Goal: Information Seeking & Learning: Learn about a topic

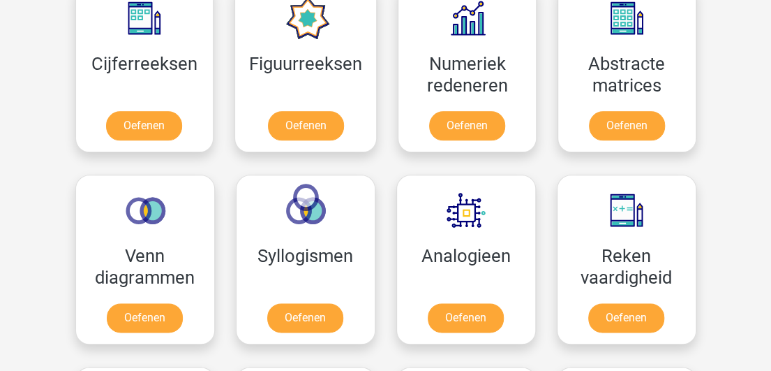
scroll to position [681, 0]
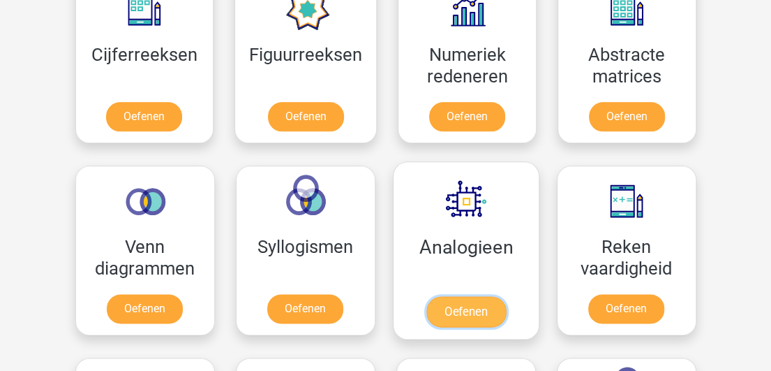
click at [468, 310] on link "Oefenen" at bounding box center [466, 311] width 80 height 31
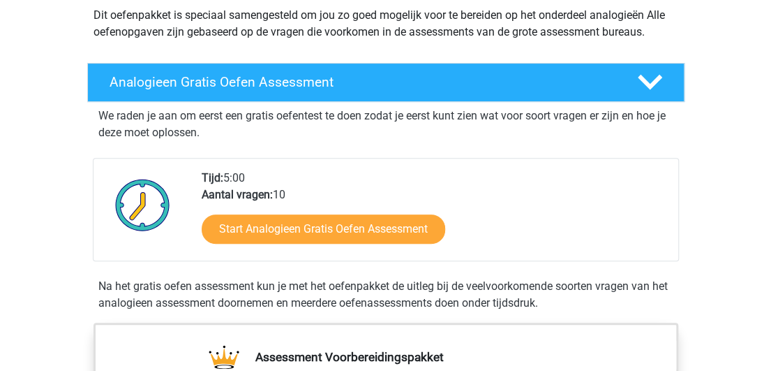
scroll to position [170, 0]
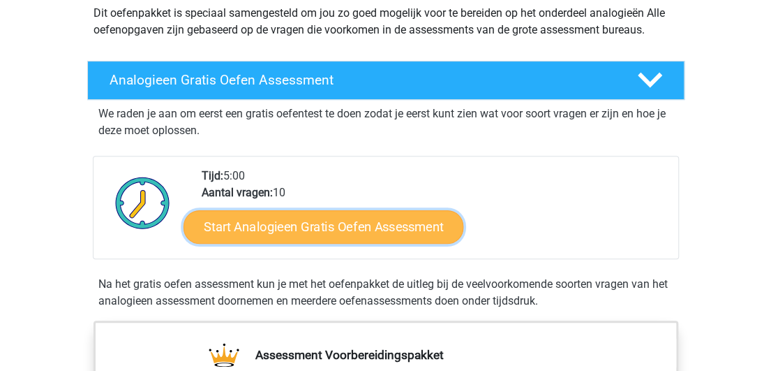
click at [318, 228] on link "Start Analogieen Gratis Oefen Assessment" at bounding box center [324, 226] width 280 height 34
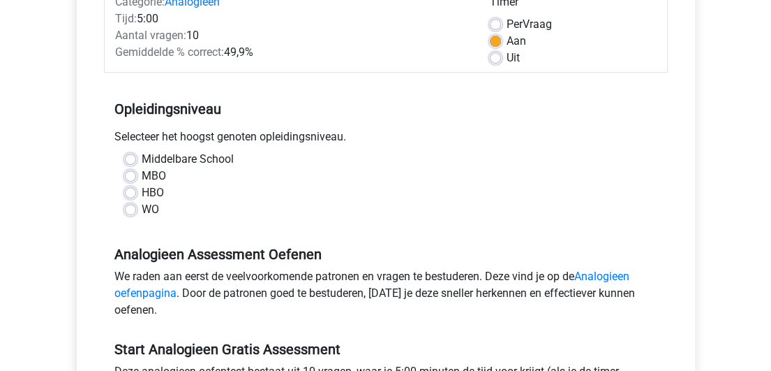
scroll to position [195, 0]
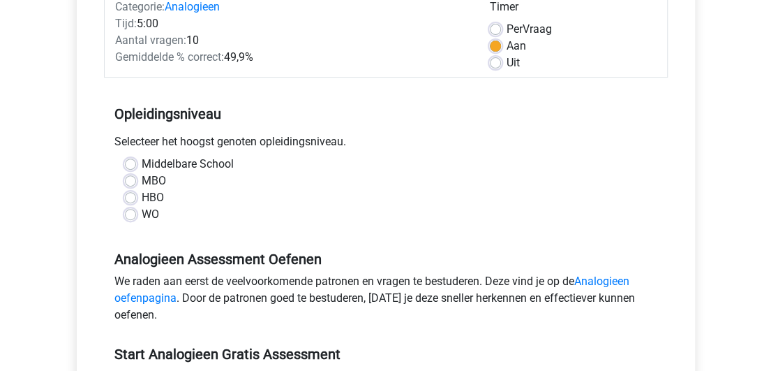
click at [142, 181] on label "MBO" at bounding box center [154, 180] width 24 height 17
click at [135, 181] on input "MBO" at bounding box center [130, 179] width 11 height 14
radio input "true"
click at [142, 181] on label "MBO" at bounding box center [154, 180] width 24 height 17
click at [135, 181] on input "MBO" at bounding box center [130, 179] width 11 height 14
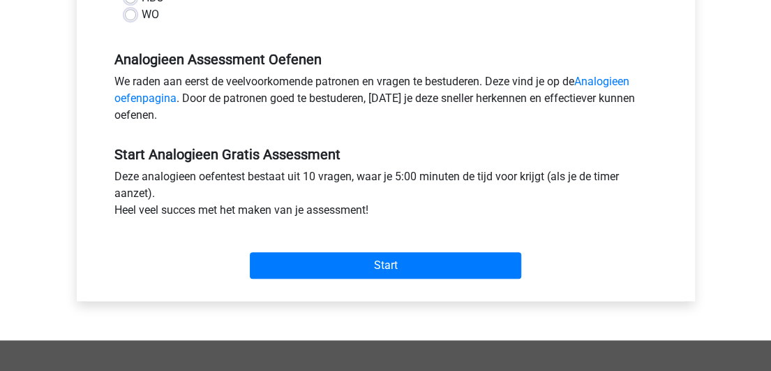
scroll to position [410, 0]
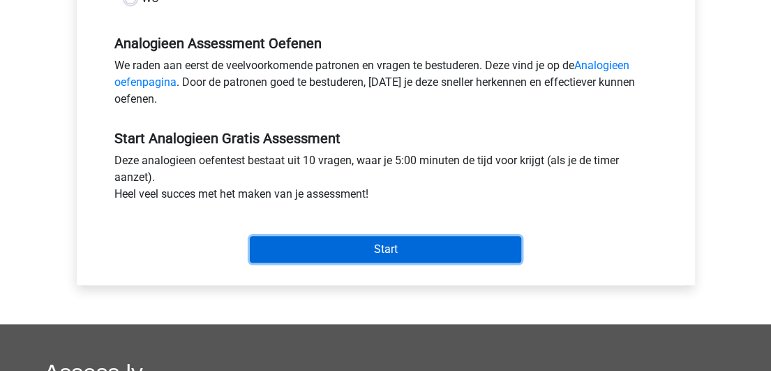
click at [385, 245] on input "Start" at bounding box center [386, 249] width 272 height 27
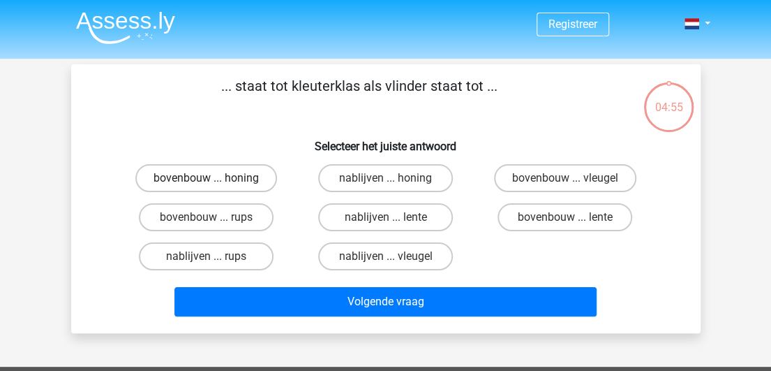
click at [219, 178] on label "bovenbouw ... honing" at bounding box center [206, 178] width 142 height 28
click at [215, 178] on input "bovenbouw ... honing" at bounding box center [210, 182] width 9 height 9
radio input "true"
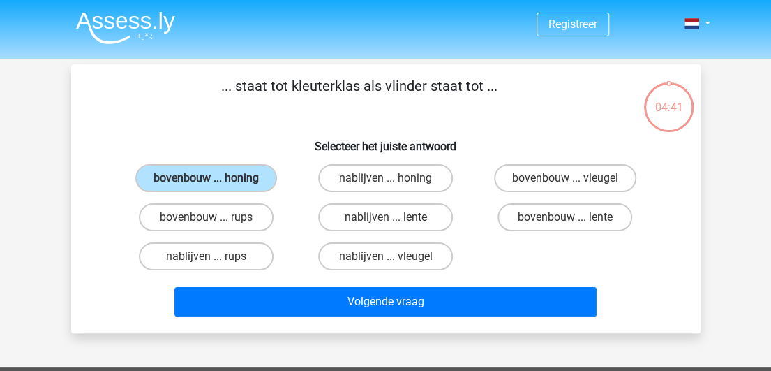
click at [567, 185] on input "bovenbouw ... vleugel" at bounding box center [569, 182] width 9 height 9
radio input "true"
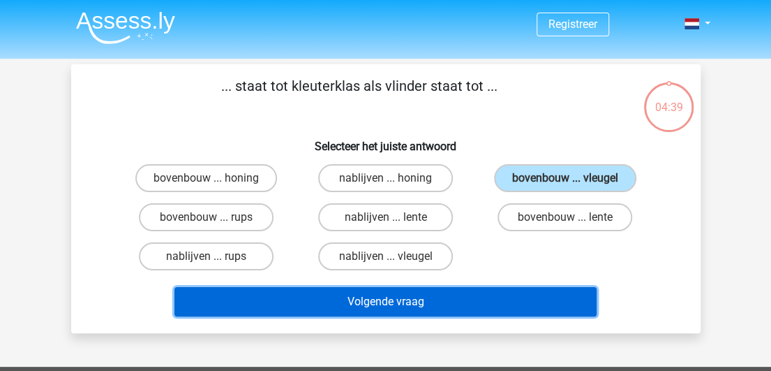
click at [412, 305] on button "Volgende vraag" at bounding box center [385, 301] width 422 height 29
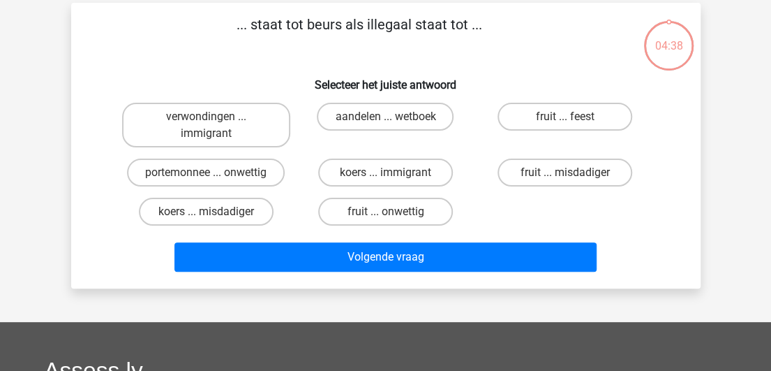
scroll to position [64, 0]
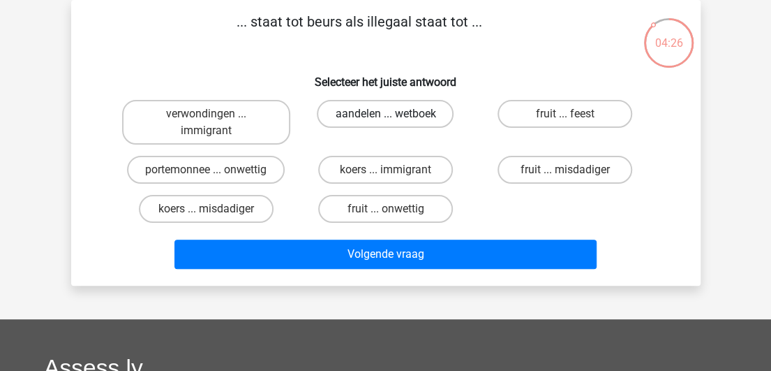
click at [401, 119] on label "aandelen ... wetboek" at bounding box center [385, 114] width 137 height 28
click at [394, 119] on input "aandelen ... wetboek" at bounding box center [389, 118] width 9 height 9
radio input "true"
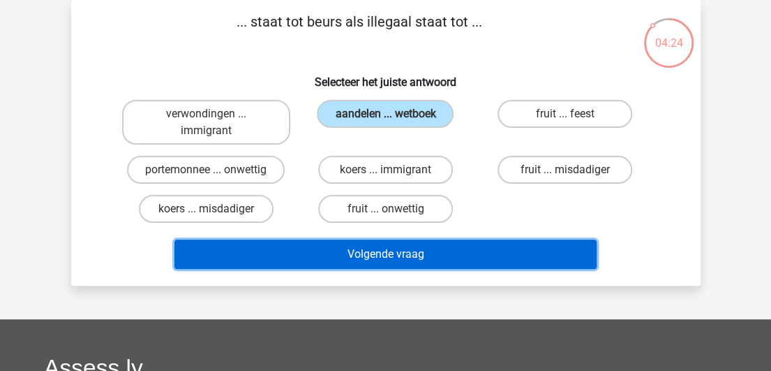
click at [382, 255] on button "Volgende vraag" at bounding box center [385, 253] width 422 height 29
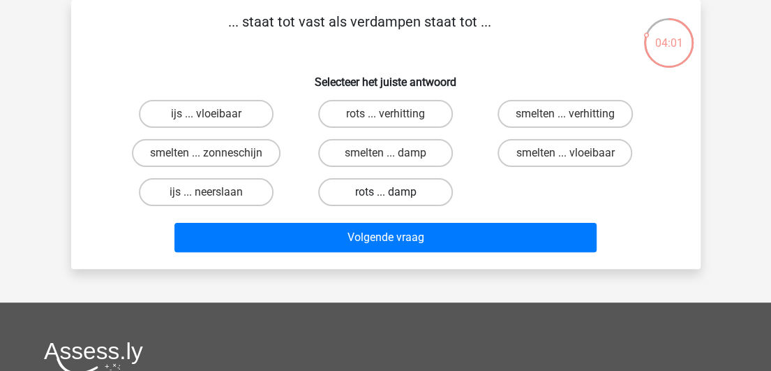
click at [410, 200] on label "rots ... damp" at bounding box center [385, 192] width 135 height 28
click at [394, 200] on input "rots ... damp" at bounding box center [389, 196] width 9 height 9
radio input "true"
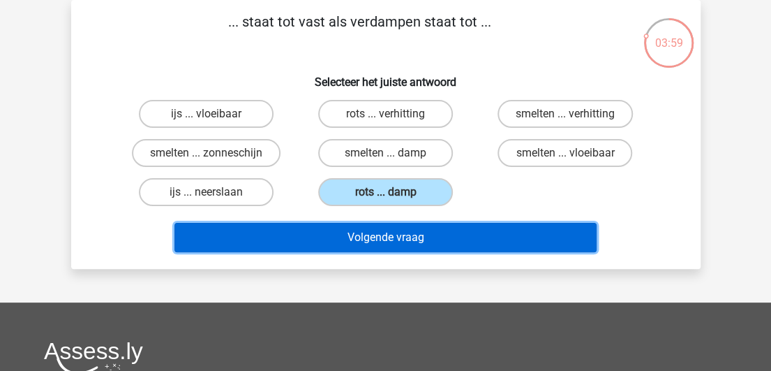
click at [407, 237] on button "Volgende vraag" at bounding box center [385, 237] width 422 height 29
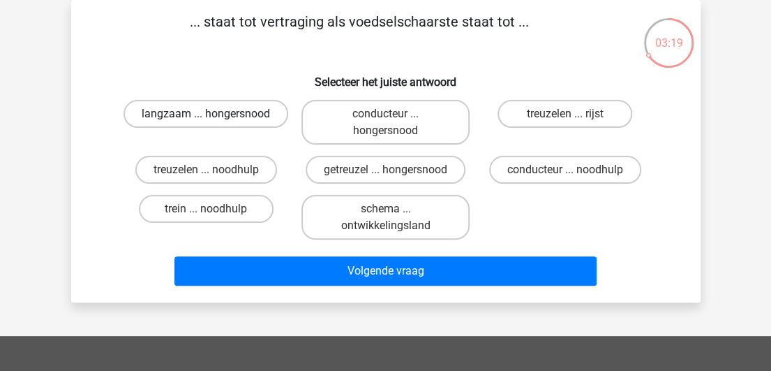
click at [215, 112] on label "langzaam ... hongersnood" at bounding box center [206, 114] width 165 height 28
click at [215, 114] on input "langzaam ... hongersnood" at bounding box center [210, 118] width 9 height 9
radio input "true"
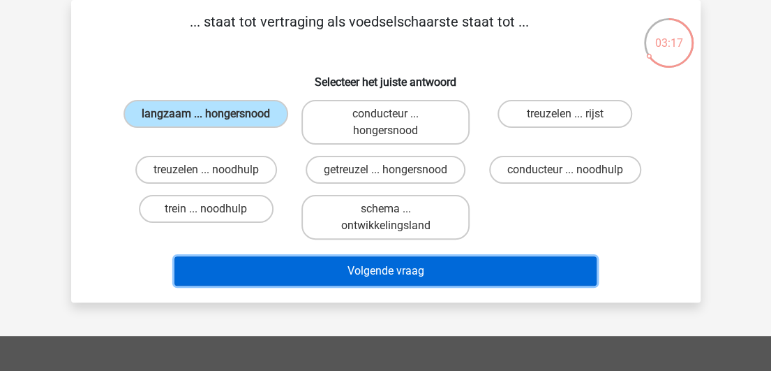
click at [408, 269] on button "Volgende vraag" at bounding box center [385, 270] width 422 height 29
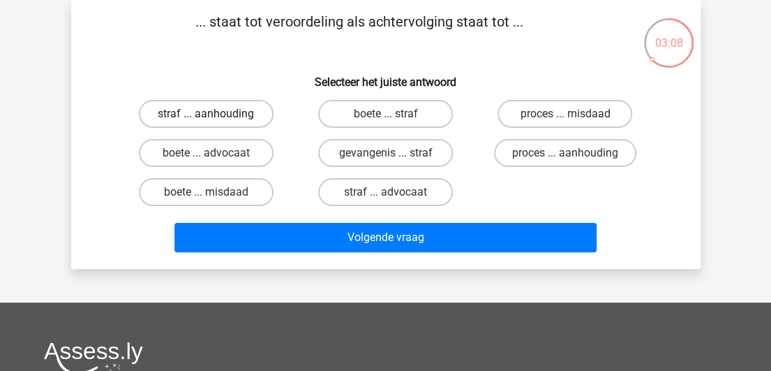
click at [237, 107] on label "straf ... aanhouding" at bounding box center [206, 114] width 135 height 28
click at [215, 114] on input "straf ... aanhouding" at bounding box center [210, 118] width 9 height 9
radio input "true"
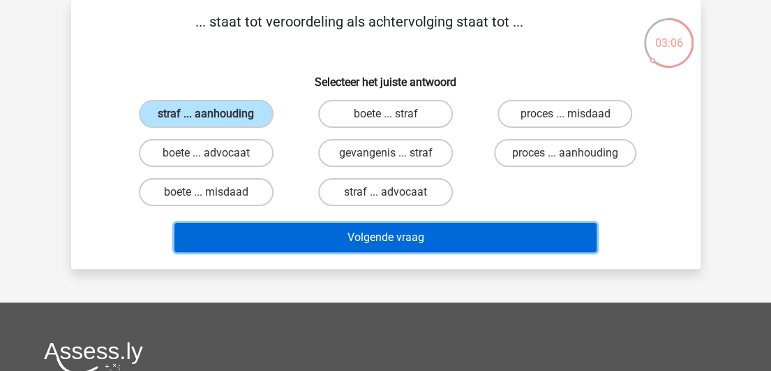
click at [347, 242] on button "Volgende vraag" at bounding box center [385, 237] width 422 height 29
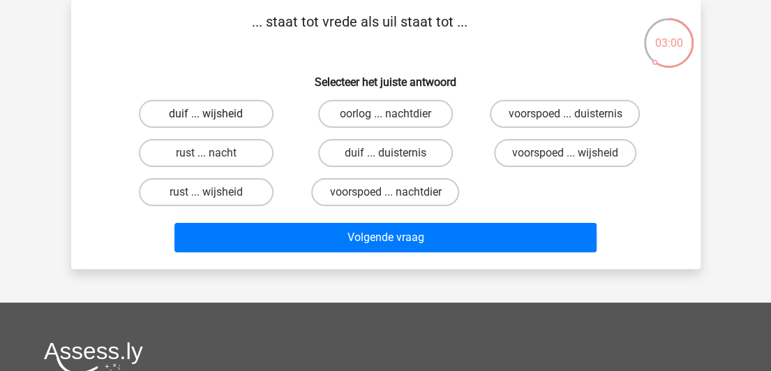
click at [245, 108] on label "duif ... wijsheid" at bounding box center [206, 114] width 135 height 28
click at [215, 114] on input "duif ... wijsheid" at bounding box center [210, 118] width 9 height 9
radio input "true"
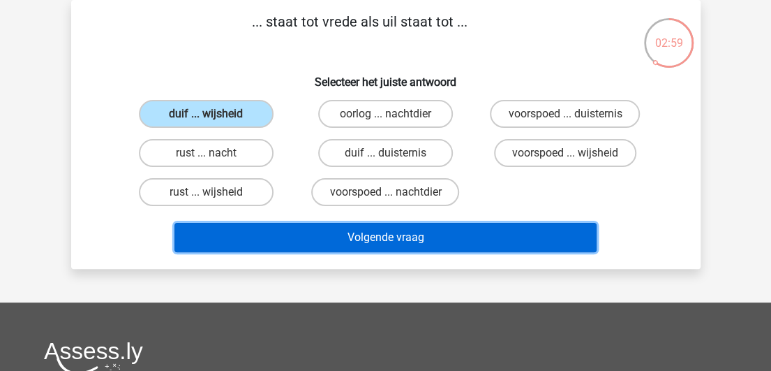
click at [348, 234] on button "Volgende vraag" at bounding box center [385, 237] width 422 height 29
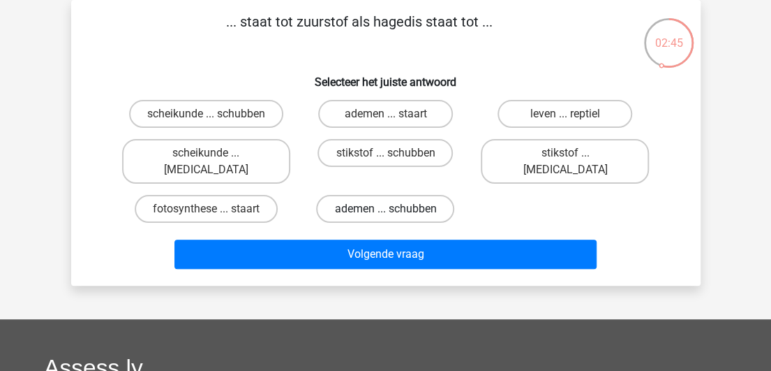
click at [409, 195] on label "ademen ... schubben" at bounding box center [385, 209] width 138 height 28
click at [394, 209] on input "ademen ... schubben" at bounding box center [389, 213] width 9 height 9
radio input "true"
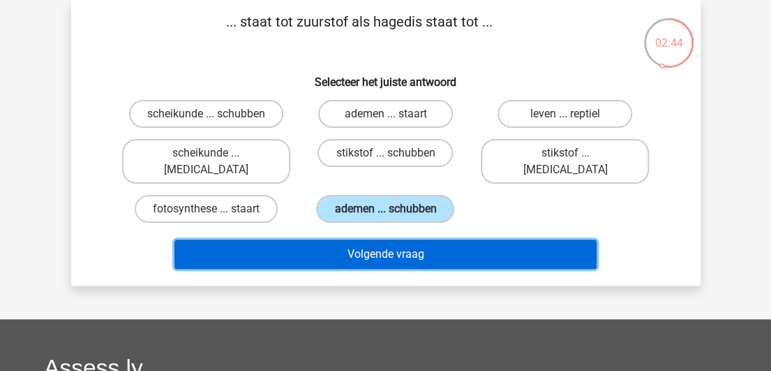
click at [420, 242] on button "Volgende vraag" at bounding box center [385, 253] width 422 height 29
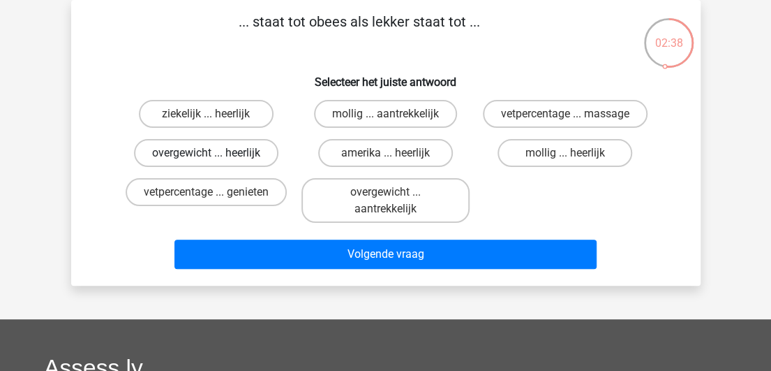
click at [238, 153] on label "overgewicht ... heerlijk" at bounding box center [206, 153] width 144 height 28
click at [215, 153] on input "overgewicht ... heerlijk" at bounding box center [210, 157] width 9 height 9
radio input "true"
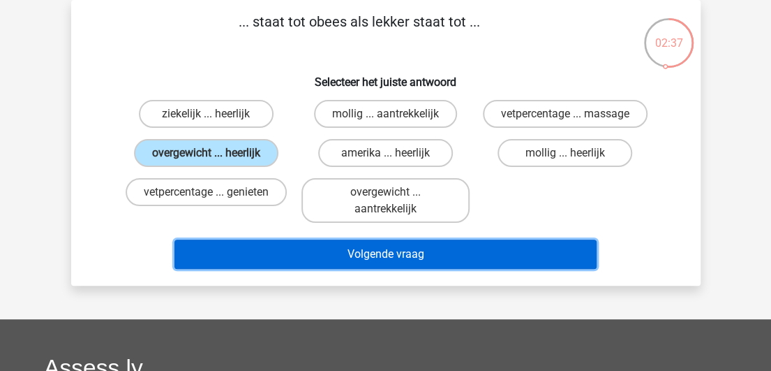
click at [299, 252] on button "Volgende vraag" at bounding box center [385, 253] width 422 height 29
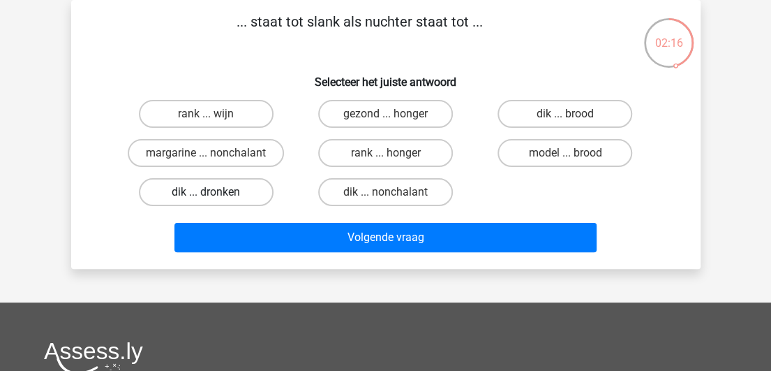
click at [240, 186] on label "dik ... dronken" at bounding box center [206, 192] width 135 height 28
click at [215, 192] on input "dik ... dronken" at bounding box center [210, 196] width 9 height 9
radio input "true"
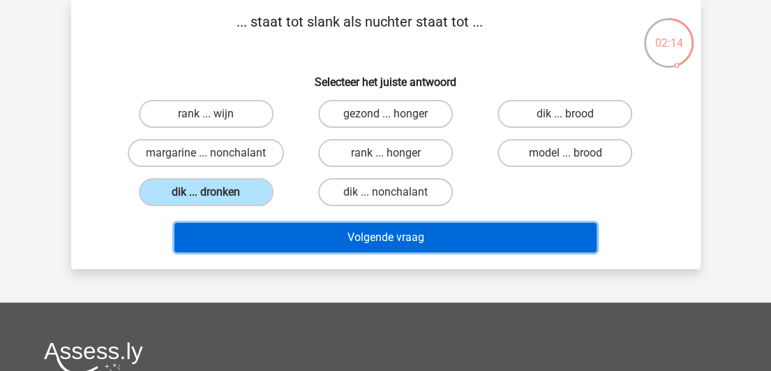
click at [307, 242] on button "Volgende vraag" at bounding box center [385, 237] width 422 height 29
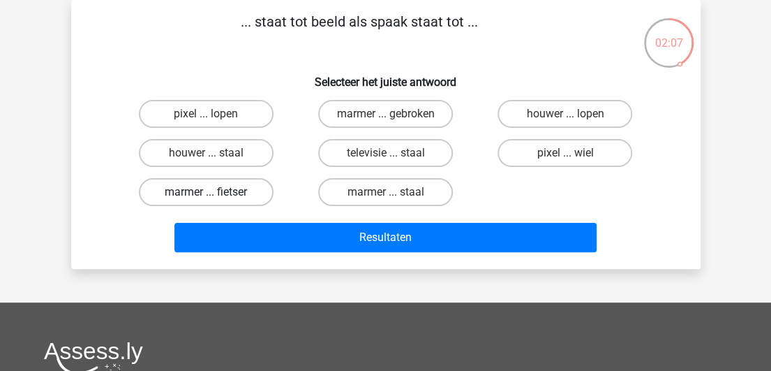
click at [219, 183] on label "marmer ... fietser" at bounding box center [206, 192] width 135 height 28
click at [215, 192] on input "marmer ... fietser" at bounding box center [210, 196] width 9 height 9
radio input "true"
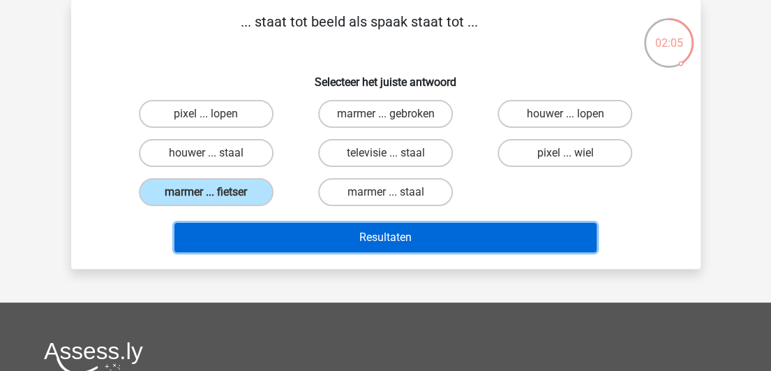
click at [303, 242] on button "Resultaten" at bounding box center [385, 237] width 422 height 29
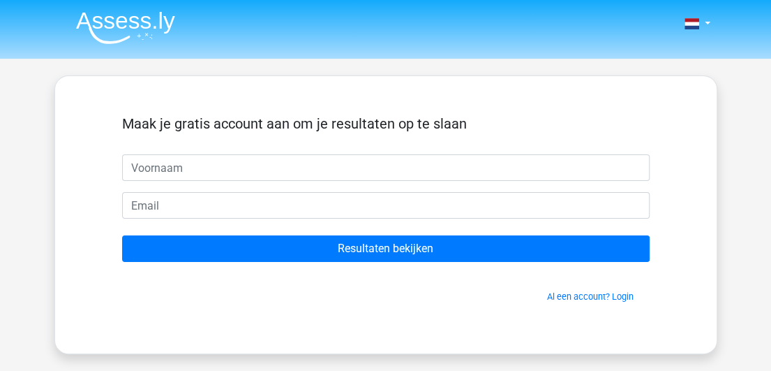
click at [235, 172] on input "text" at bounding box center [386, 167] width 528 height 27
type input "di"
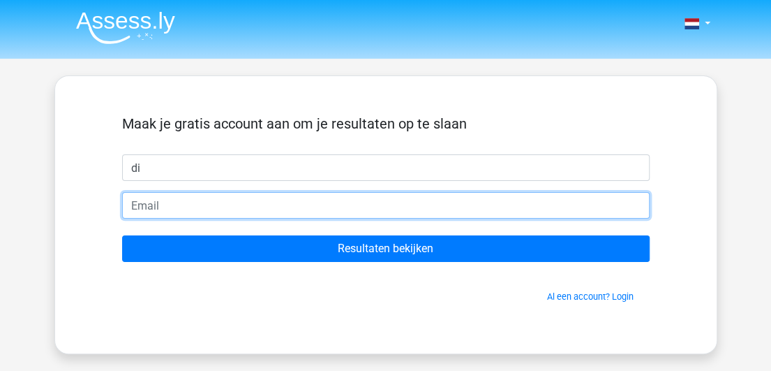
click at [165, 206] on input "email" at bounding box center [386, 205] width 528 height 27
type input "[EMAIL_ADDRESS][DOMAIN_NAME]"
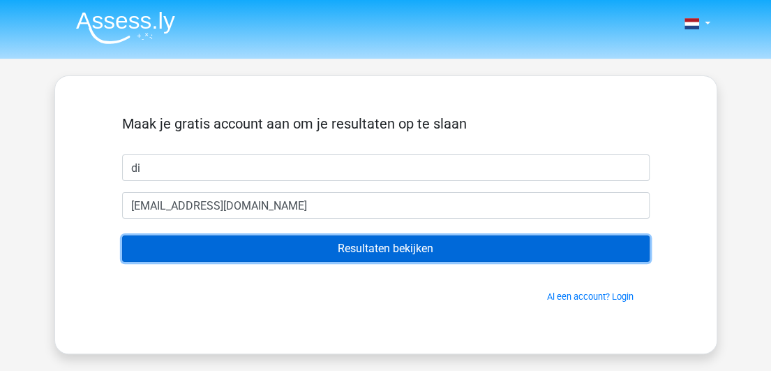
click at [332, 248] on input "Resultaten bekijken" at bounding box center [386, 248] width 528 height 27
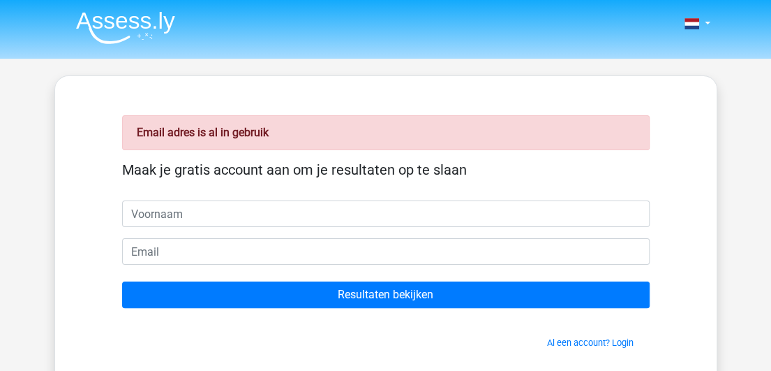
click at [265, 214] on input "text" at bounding box center [386, 213] width 528 height 27
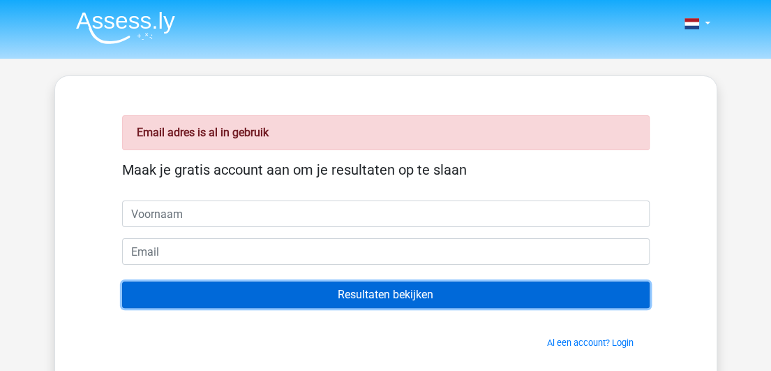
click at [392, 292] on input "Resultaten bekijken" at bounding box center [386, 294] width 528 height 27
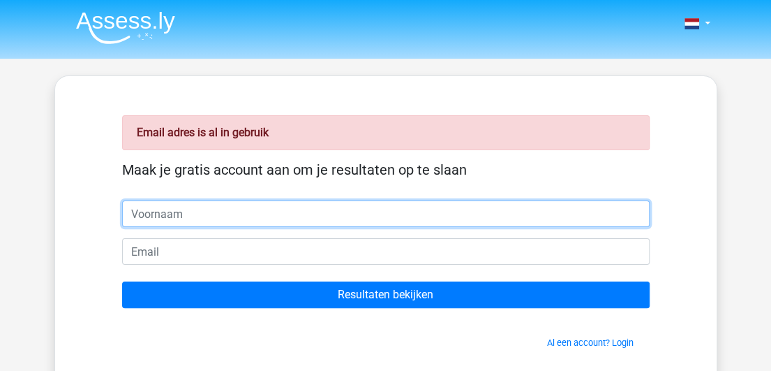
click at [258, 218] on input "text" at bounding box center [386, 213] width 528 height 27
type input "[PERSON_NAME]"
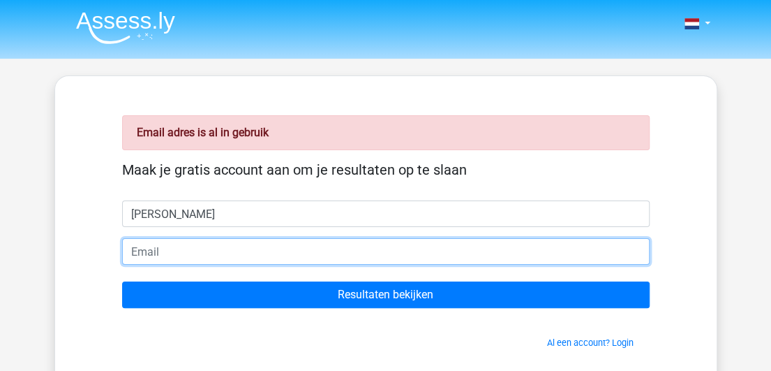
click at [180, 256] on input "email" at bounding box center [386, 251] width 528 height 27
type input "[EMAIL_ADDRESS][DOMAIN_NAME]"
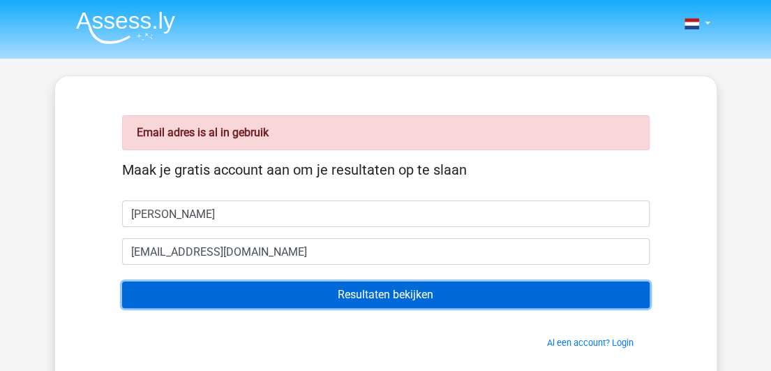
click at [351, 298] on input "Resultaten bekijken" at bounding box center [386, 294] width 528 height 27
drag, startPoint x: 0, startPoint y: 0, endPoint x: 351, endPoint y: 298, distance: 460.5
click at [351, 298] on input "Resultaten bekijken" at bounding box center [386, 294] width 528 height 27
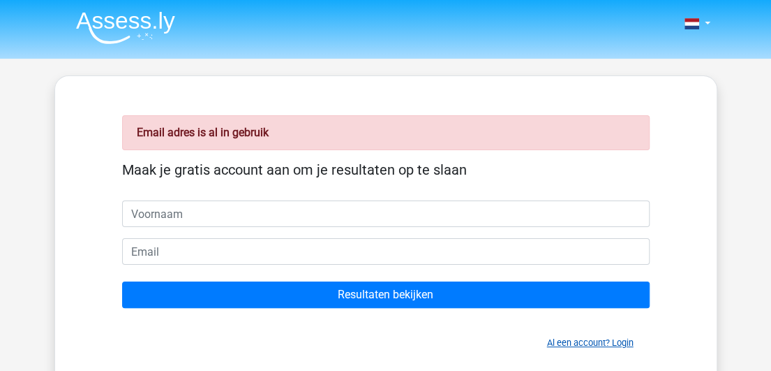
click at [609, 343] on link "Al een account? Login" at bounding box center [590, 342] width 87 height 10
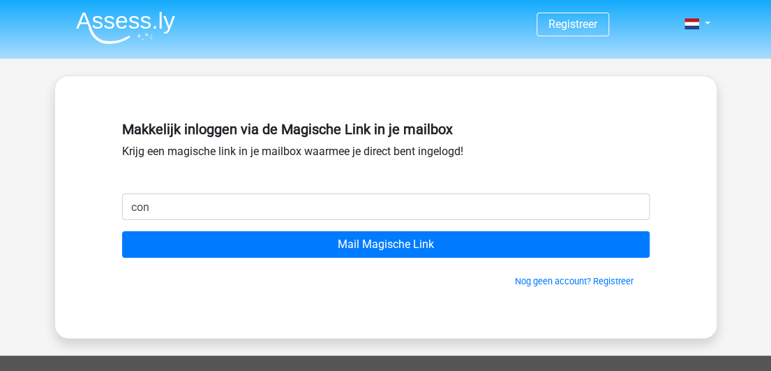
type input "[EMAIL_ADDRESS][DOMAIN_NAME]"
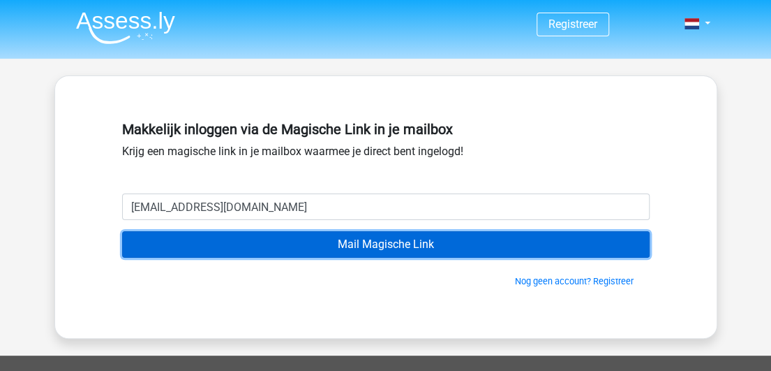
click at [353, 245] on input "Mail Magische Link" at bounding box center [386, 244] width 528 height 27
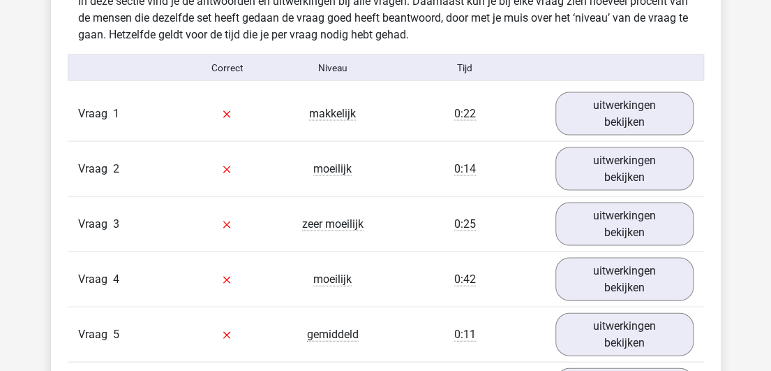
scroll to position [1189, 0]
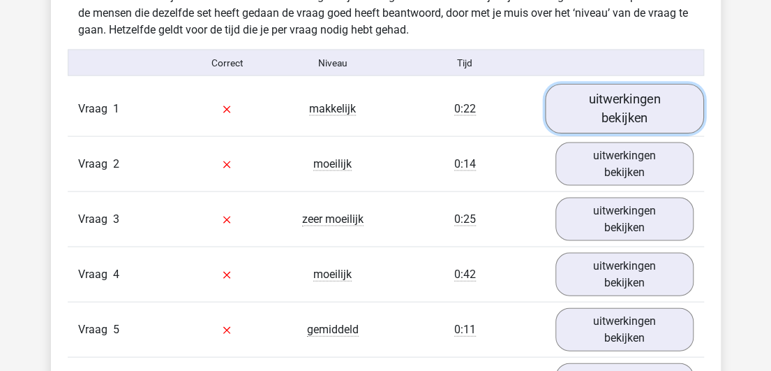
click at [630, 106] on link "uitwerkingen bekijken" at bounding box center [624, 109] width 159 height 50
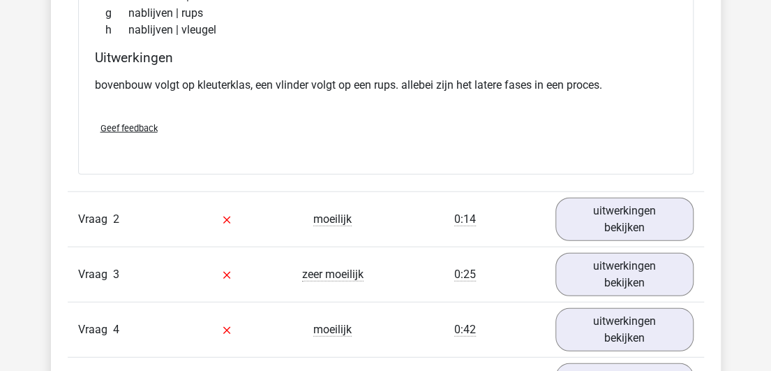
scroll to position [1488, 0]
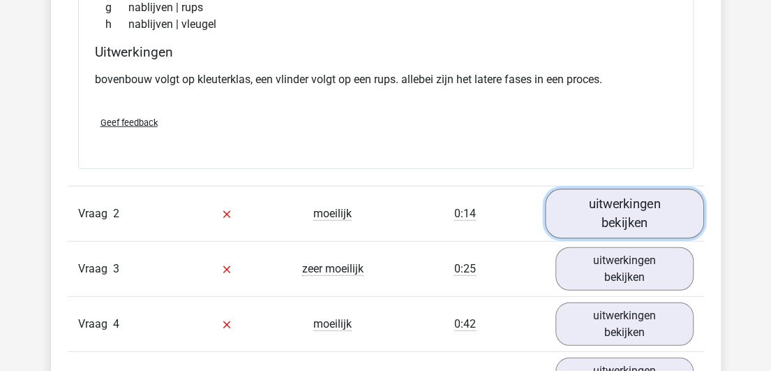
click at [616, 207] on link "uitwerkingen bekijken" at bounding box center [624, 214] width 159 height 50
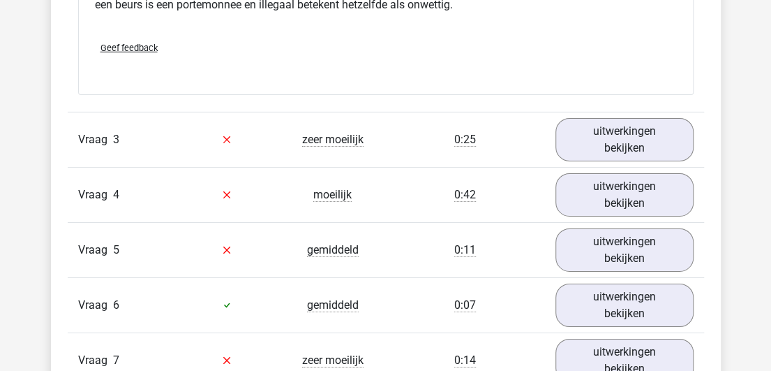
scroll to position [1977, 0]
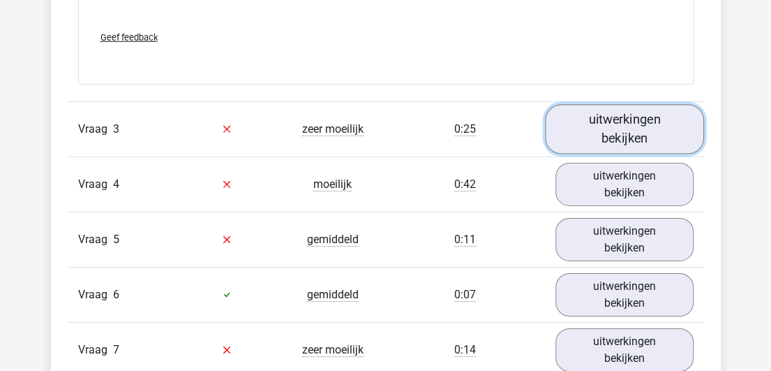
click at [632, 117] on link "uitwerkingen bekijken" at bounding box center [624, 129] width 159 height 50
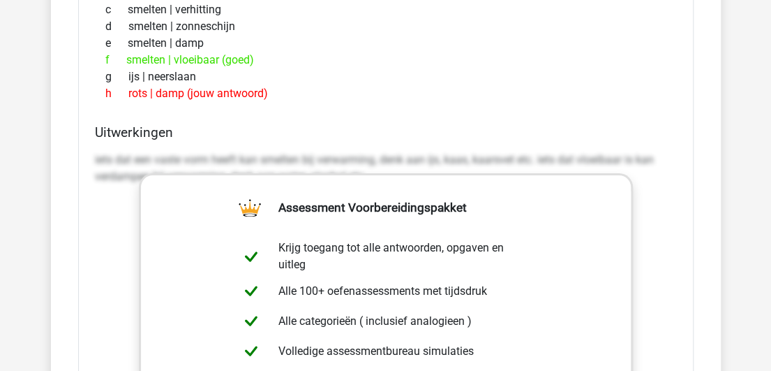
scroll to position [2285, 0]
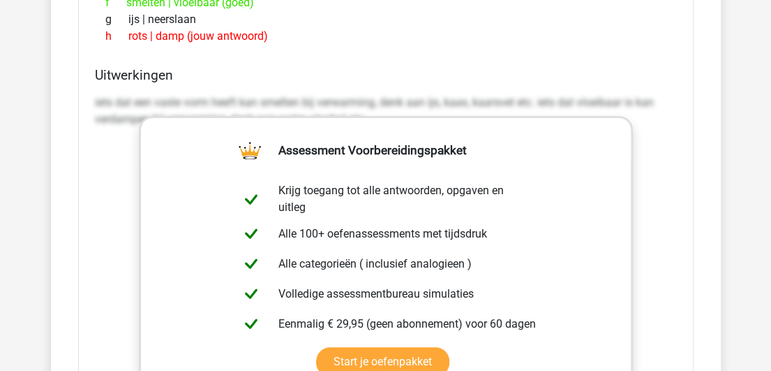
click at [655, 137] on div "iets dat een vaste vorm heeft kan smelten bij verwarming, denk aan ijs, kaas, k…" at bounding box center [386, 117] width 582 height 56
click at [653, 122] on p "iets dat een vaste vorm heeft kan smelten bij verwarming, denk aan ijs, kaas, k…" at bounding box center [386, 111] width 582 height 34
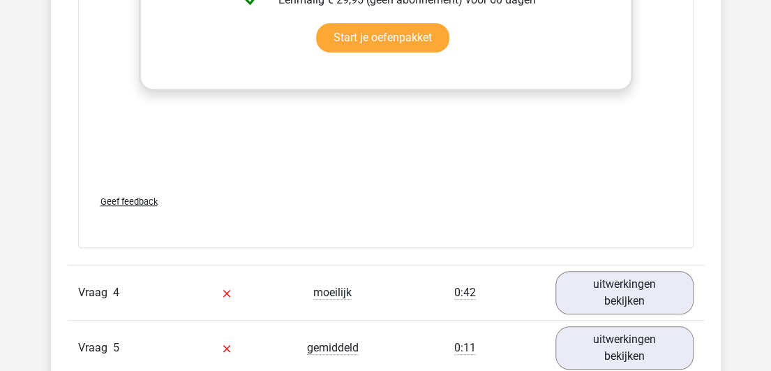
scroll to position [2616, 0]
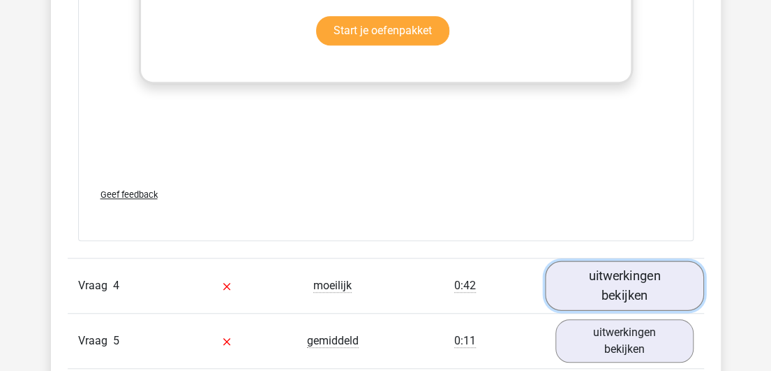
click at [618, 270] on link "uitwerkingen bekijken" at bounding box center [624, 285] width 159 height 50
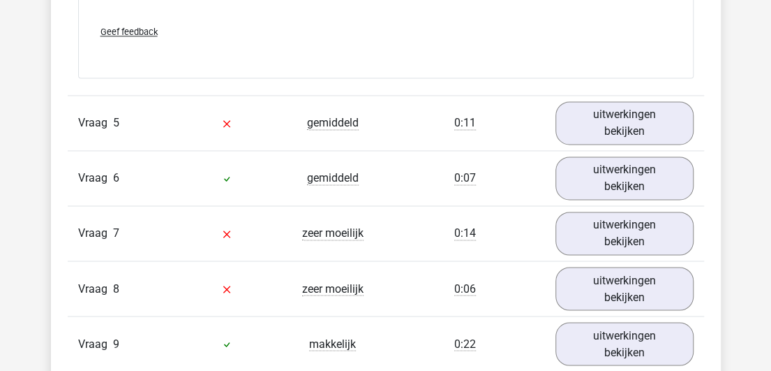
scroll to position [3172, 0]
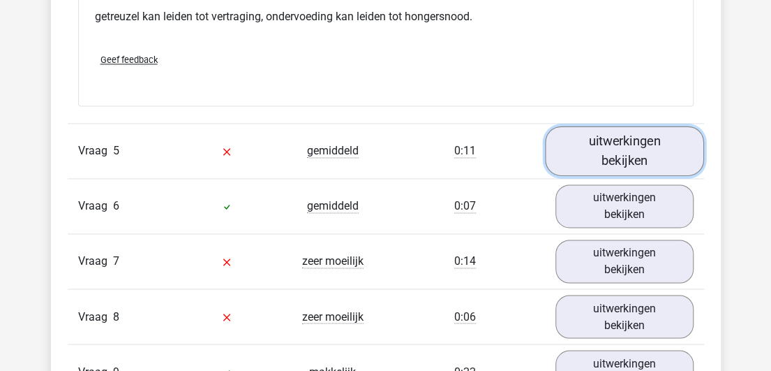
click at [629, 135] on link "uitwerkingen bekijken" at bounding box center [624, 151] width 159 height 50
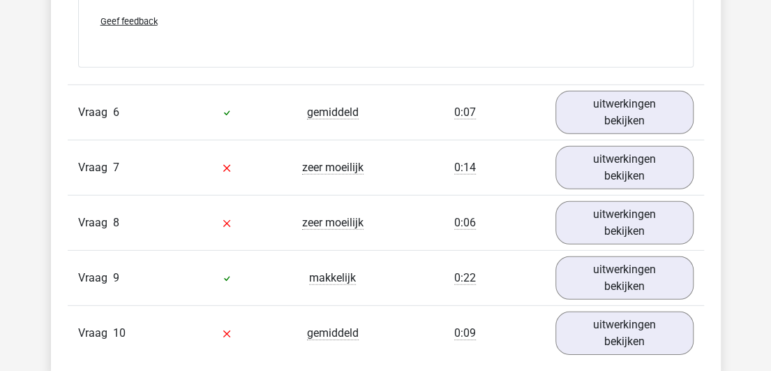
scroll to position [4044, 0]
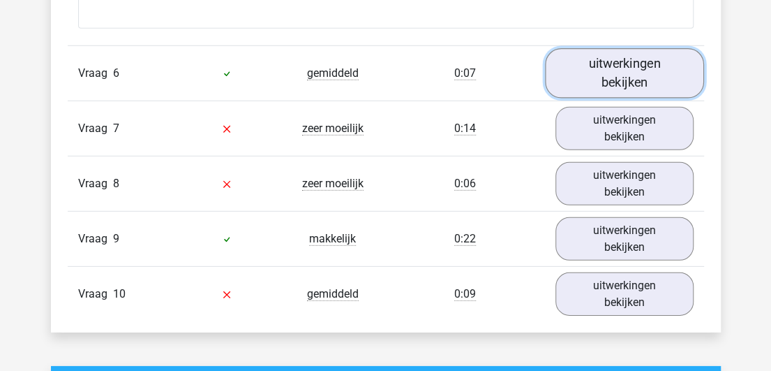
click at [630, 62] on link "uitwerkingen bekijken" at bounding box center [624, 74] width 159 height 50
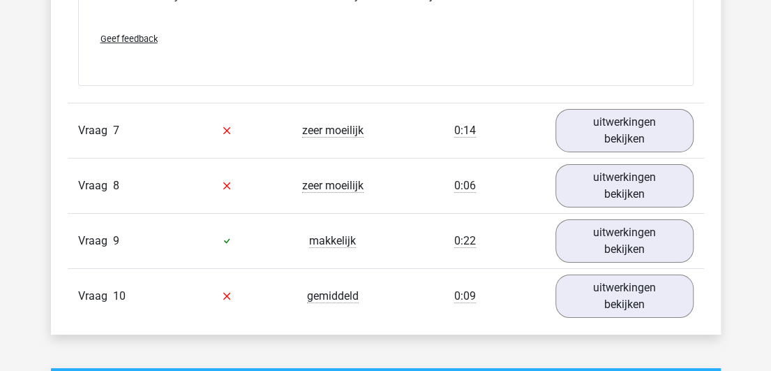
scroll to position [4442, 0]
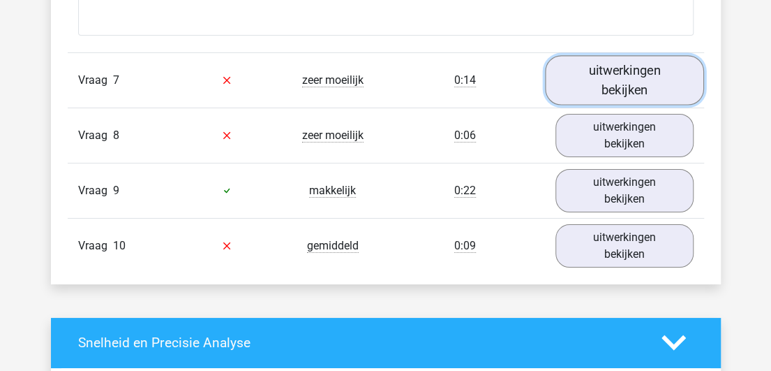
click at [627, 66] on link "uitwerkingen bekijken" at bounding box center [624, 80] width 159 height 50
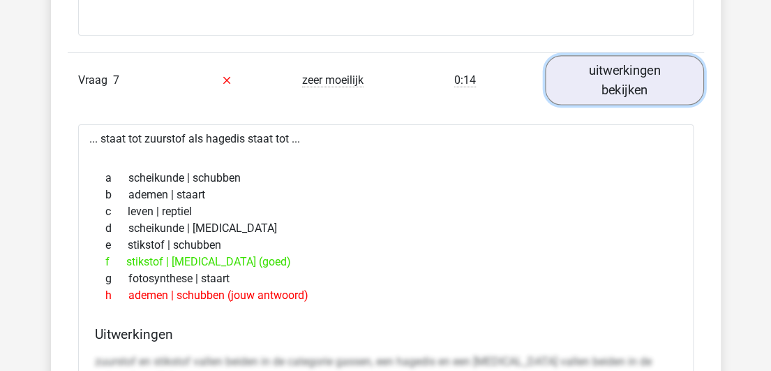
click at [627, 66] on link "uitwerkingen bekijken" at bounding box center [624, 80] width 159 height 50
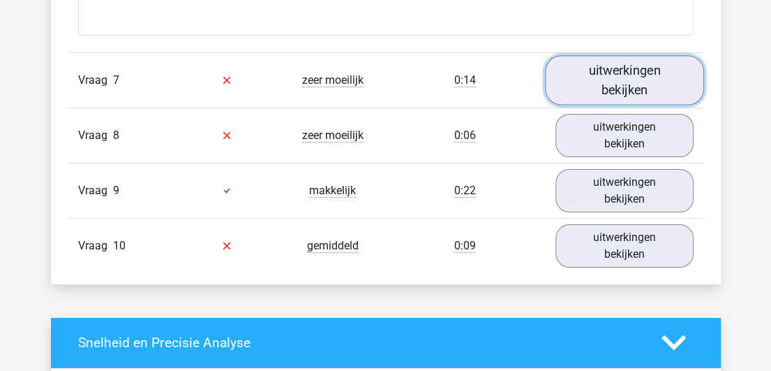
click at [627, 66] on link "uitwerkingen bekijken" at bounding box center [624, 80] width 159 height 50
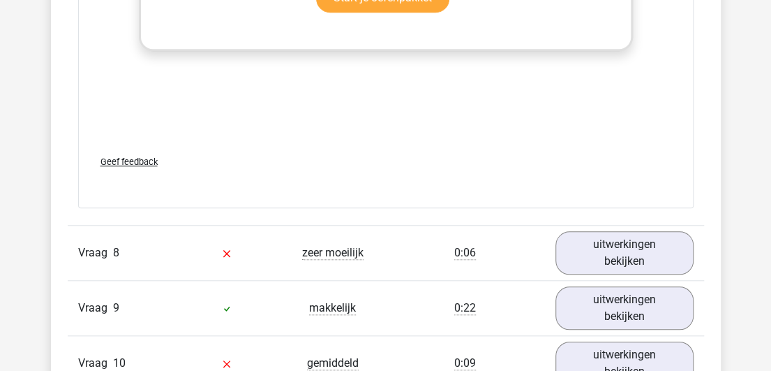
scroll to position [5083, 0]
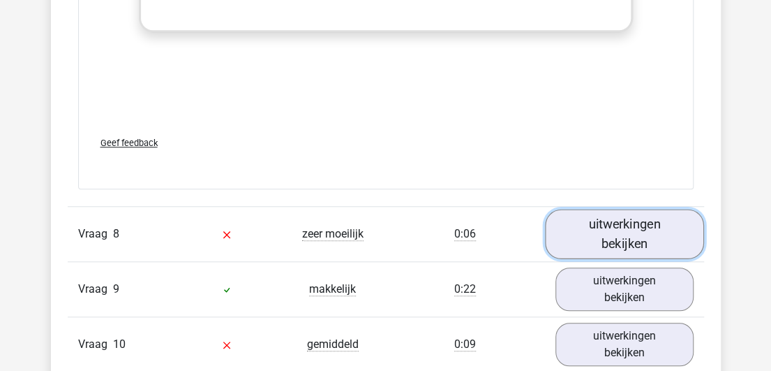
click at [635, 223] on link "uitwerkingen bekijken" at bounding box center [624, 234] width 159 height 50
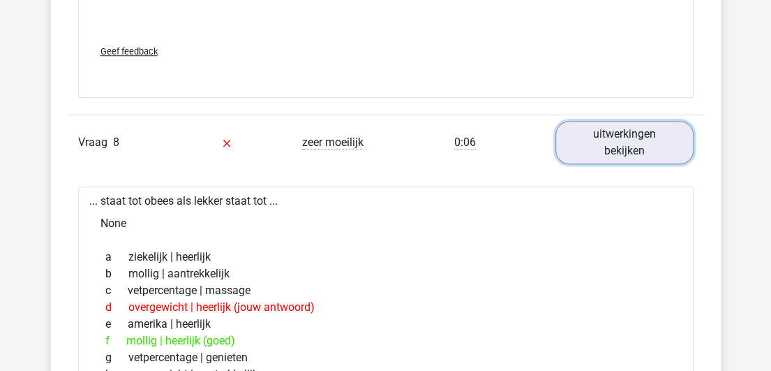
scroll to position [5185, 0]
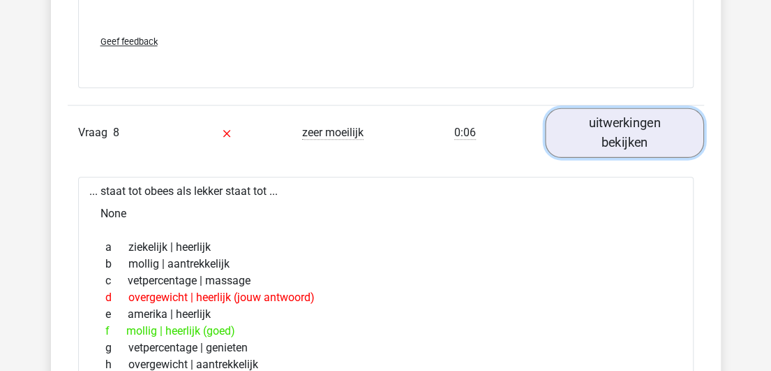
click at [624, 119] on link "uitwerkingen bekijken" at bounding box center [624, 132] width 159 height 50
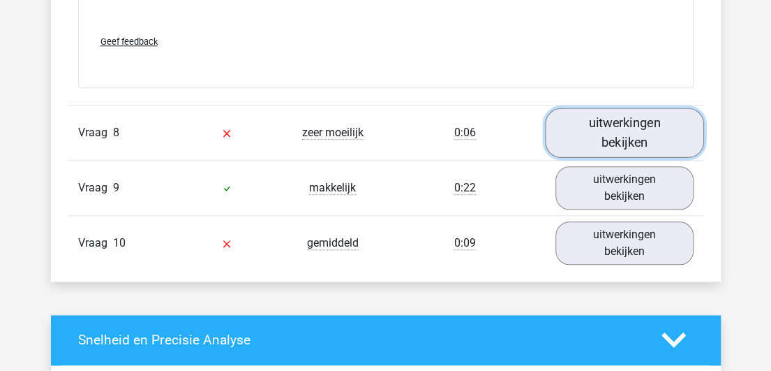
click at [624, 119] on link "uitwerkingen bekijken" at bounding box center [624, 132] width 159 height 50
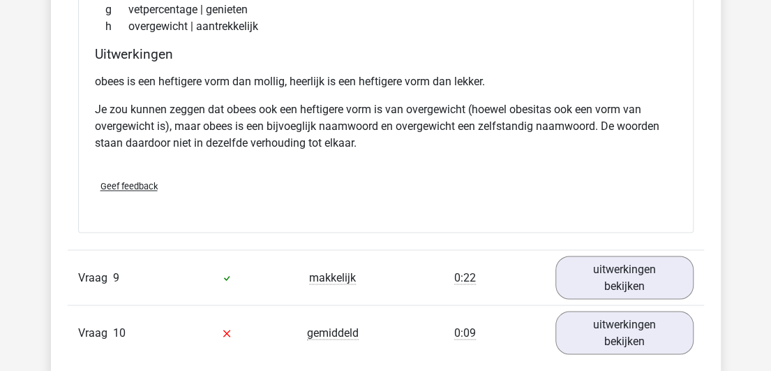
scroll to position [5532, 0]
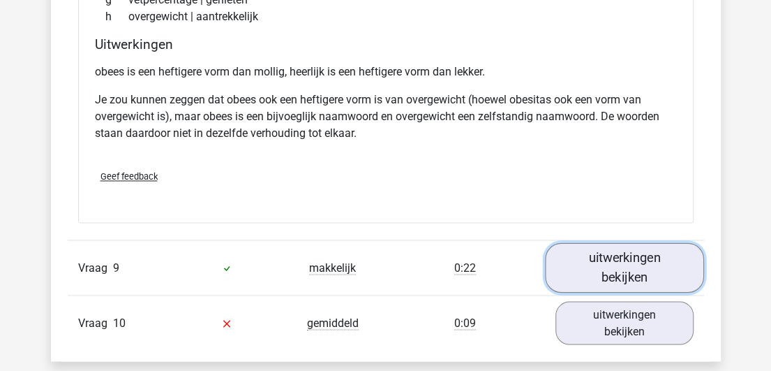
click at [635, 243] on link "uitwerkingen bekijken" at bounding box center [624, 267] width 159 height 50
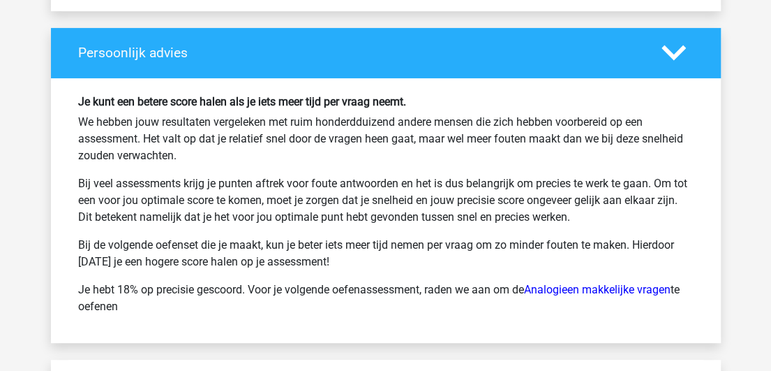
scroll to position [7124, 0]
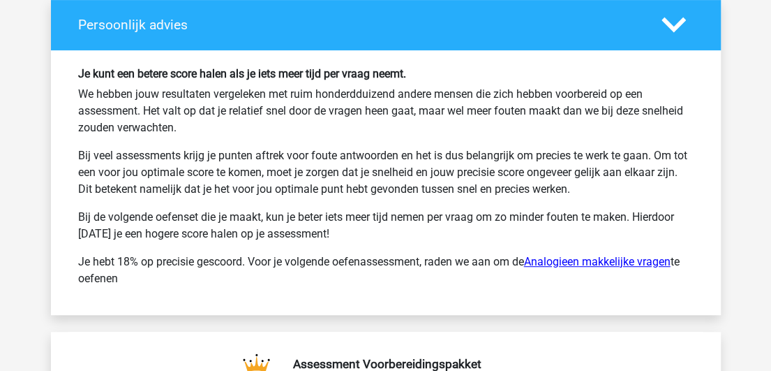
click at [569, 255] on link "Analogieen makkelijke vragen" at bounding box center [597, 261] width 147 height 13
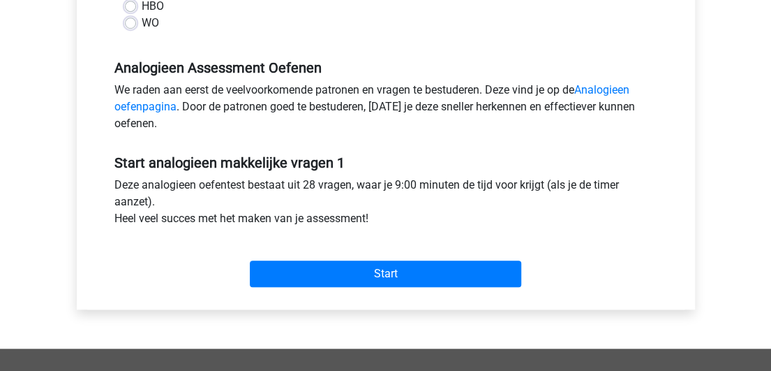
scroll to position [387, 0]
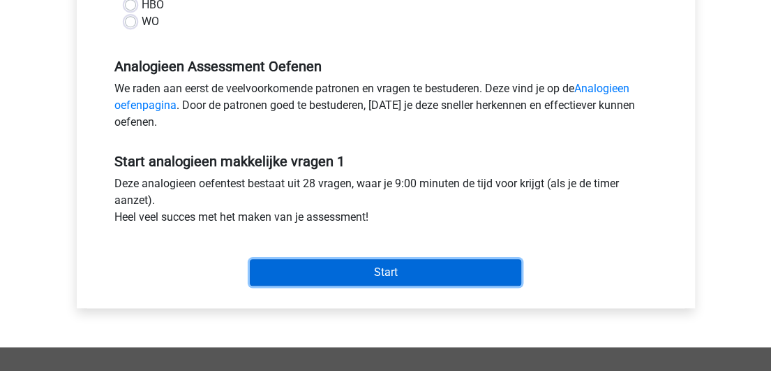
click at [388, 269] on input "Start" at bounding box center [386, 272] width 272 height 27
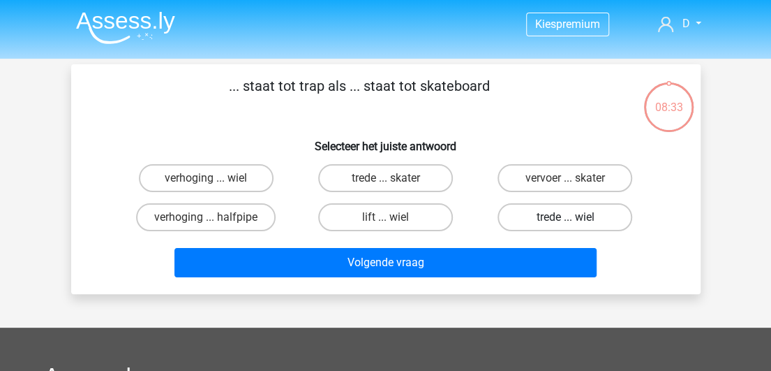
click at [568, 214] on label "trede ... wiel" at bounding box center [565, 217] width 135 height 28
click at [568, 217] on input "trede ... wiel" at bounding box center [569, 221] width 9 height 9
radio input "true"
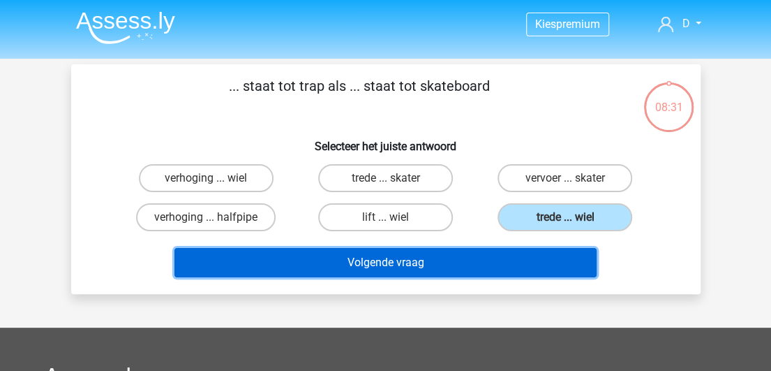
click at [422, 264] on button "Volgende vraag" at bounding box center [385, 262] width 422 height 29
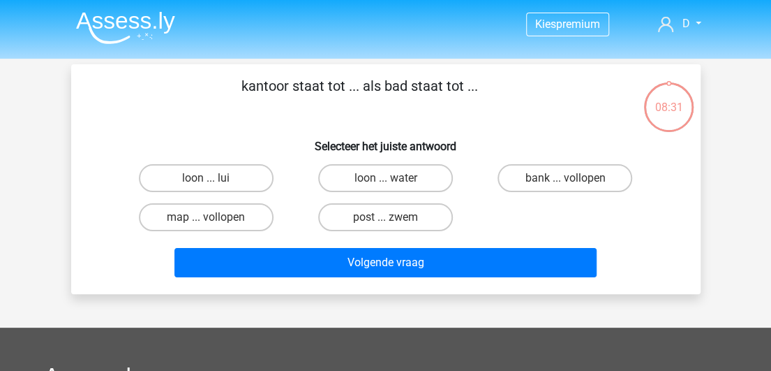
scroll to position [64, 0]
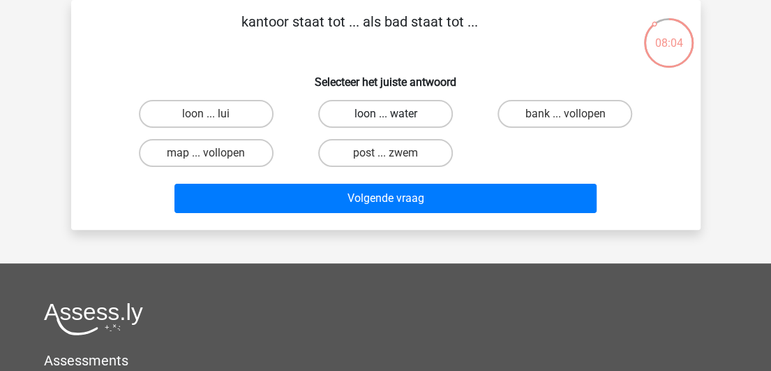
click at [411, 114] on label "loon ... water" at bounding box center [385, 114] width 135 height 28
click at [394, 114] on input "loon ... water" at bounding box center [389, 118] width 9 height 9
radio input "true"
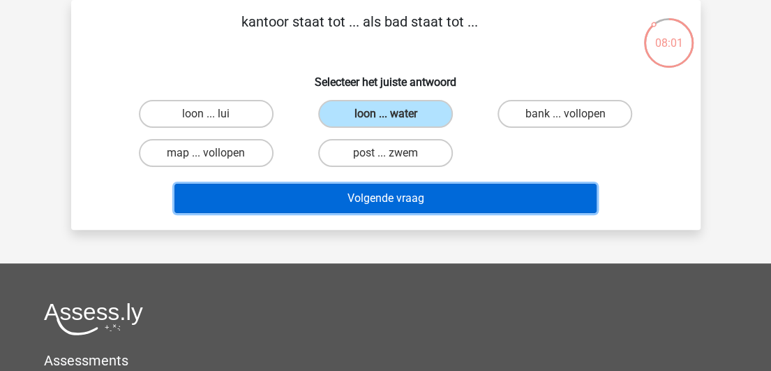
click at [417, 198] on button "Volgende vraag" at bounding box center [385, 198] width 422 height 29
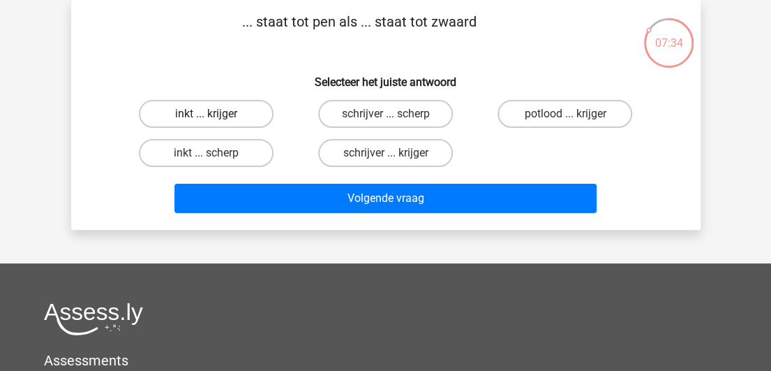
click at [246, 115] on label "inkt ... krijger" at bounding box center [206, 114] width 135 height 28
click at [215, 115] on input "inkt ... krijger" at bounding box center [210, 118] width 9 height 9
radio input "true"
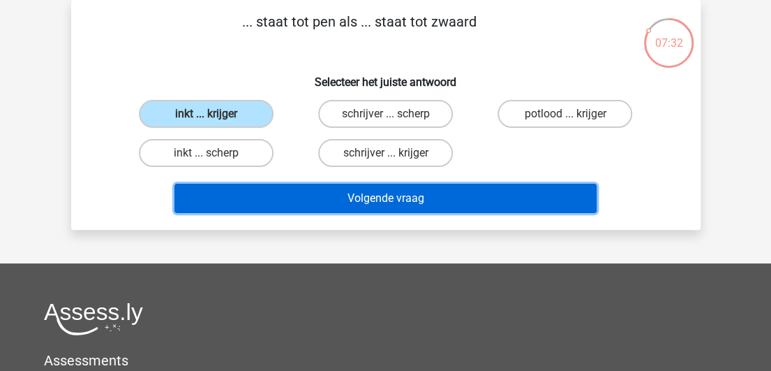
click at [364, 201] on button "Volgende vraag" at bounding box center [385, 198] width 422 height 29
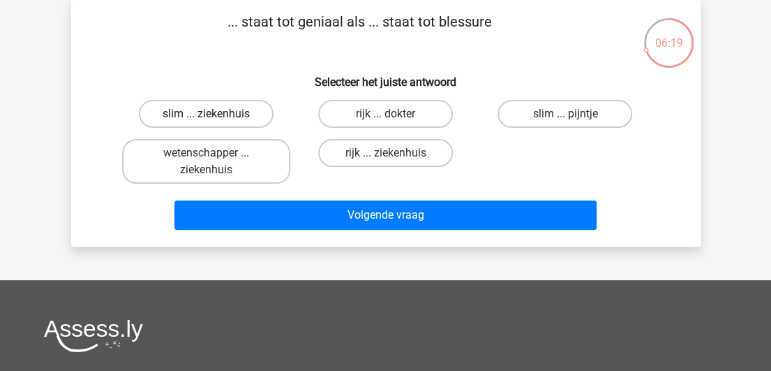
click at [246, 118] on label "slim ... ziekenhuis" at bounding box center [206, 114] width 135 height 28
click at [215, 118] on input "slim ... ziekenhuis" at bounding box center [210, 118] width 9 height 9
radio input "true"
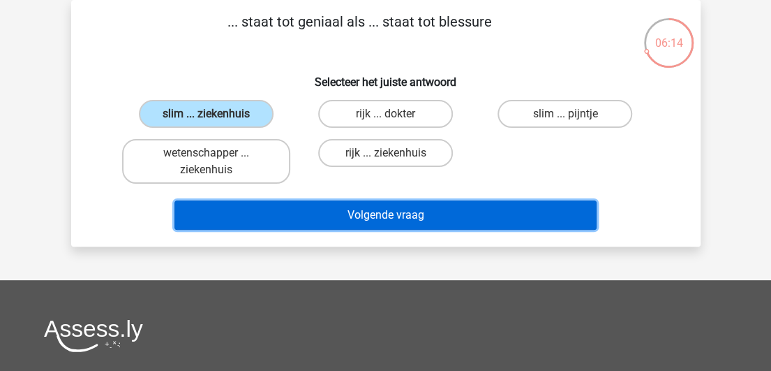
click at [309, 216] on button "Volgende vraag" at bounding box center [385, 214] width 422 height 29
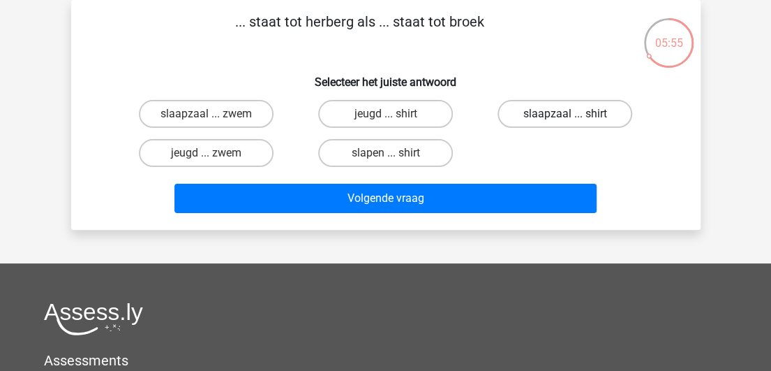
click at [544, 121] on label "slaapzaal ... shirt" at bounding box center [565, 114] width 135 height 28
click at [565, 121] on input "slaapzaal ... shirt" at bounding box center [569, 118] width 9 height 9
radio input "true"
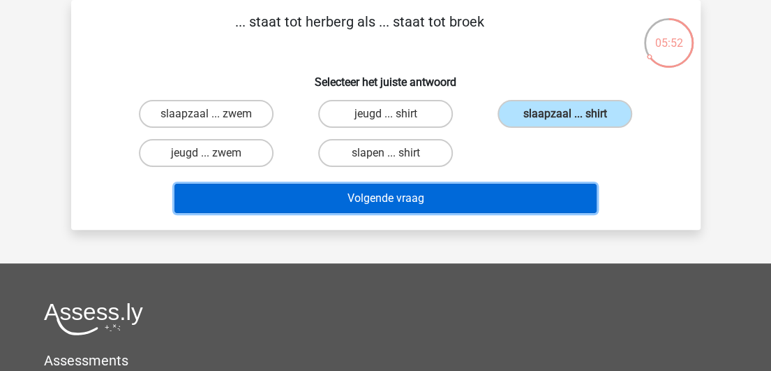
click at [462, 198] on button "Volgende vraag" at bounding box center [385, 198] width 422 height 29
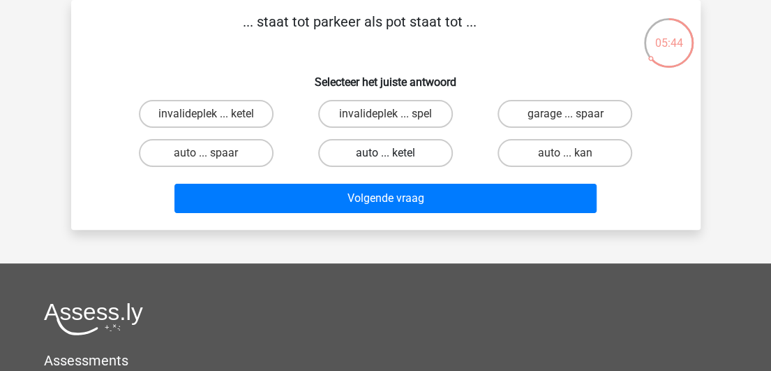
click at [413, 153] on label "auto ... ketel" at bounding box center [385, 153] width 135 height 28
click at [394, 153] on input "auto ... ketel" at bounding box center [389, 157] width 9 height 9
radio input "true"
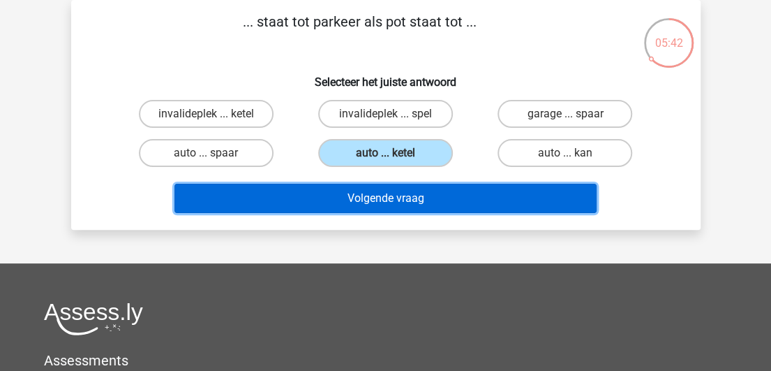
click at [413, 198] on button "Volgende vraag" at bounding box center [385, 198] width 422 height 29
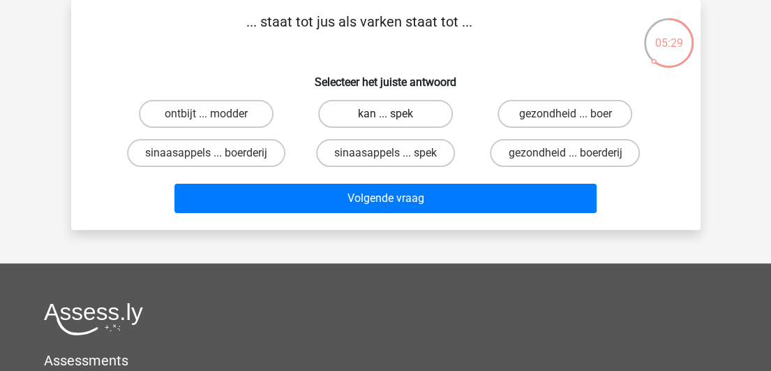
click at [403, 118] on label "kan ... spek" at bounding box center [385, 114] width 135 height 28
click at [394, 118] on input "kan ... spek" at bounding box center [389, 118] width 9 height 9
radio input "true"
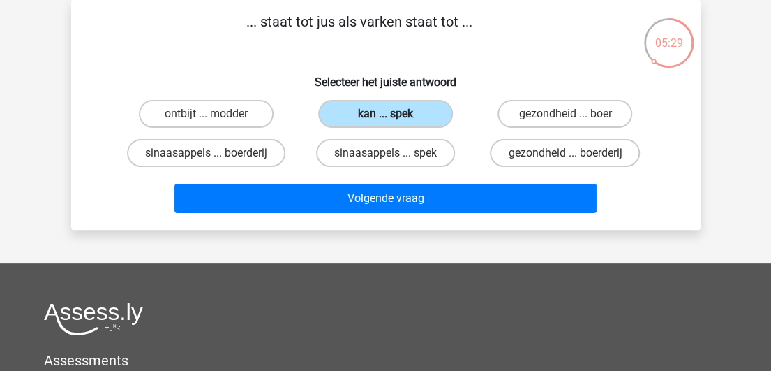
click at [403, 118] on label "kan ... spek" at bounding box center [385, 114] width 135 height 28
click at [394, 118] on input "kan ... spek" at bounding box center [389, 118] width 9 height 9
click at [415, 149] on label "sinaasappels ... spek" at bounding box center [385, 153] width 139 height 28
click at [394, 153] on input "sinaasappels ... spek" at bounding box center [389, 157] width 9 height 9
radio input "true"
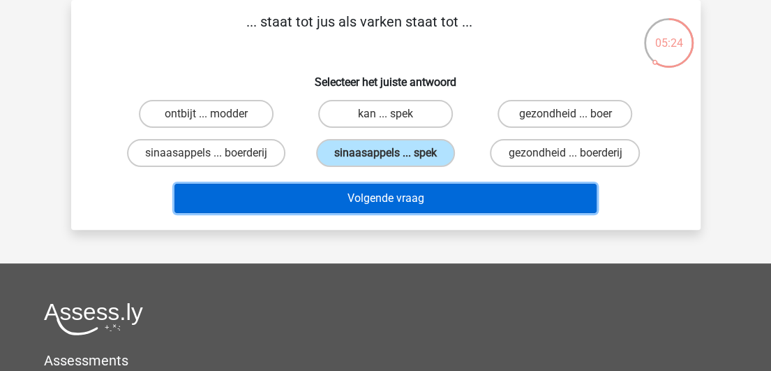
click at [410, 202] on button "Volgende vraag" at bounding box center [385, 198] width 422 height 29
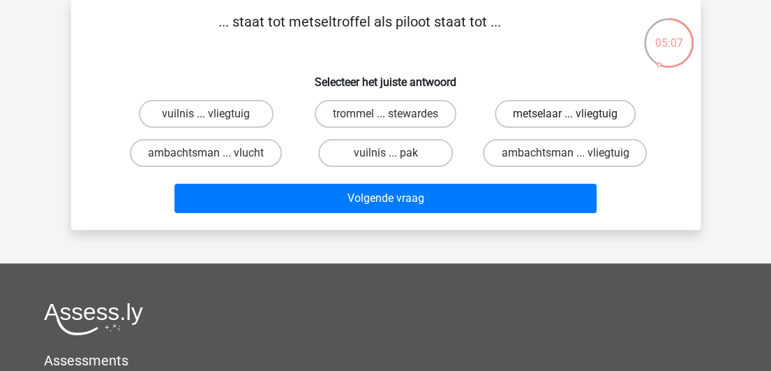
click at [535, 111] on label "metselaar ... vliegtuig" at bounding box center [565, 114] width 141 height 28
click at [565, 114] on input "metselaar ... vliegtuig" at bounding box center [569, 118] width 9 height 9
radio input "true"
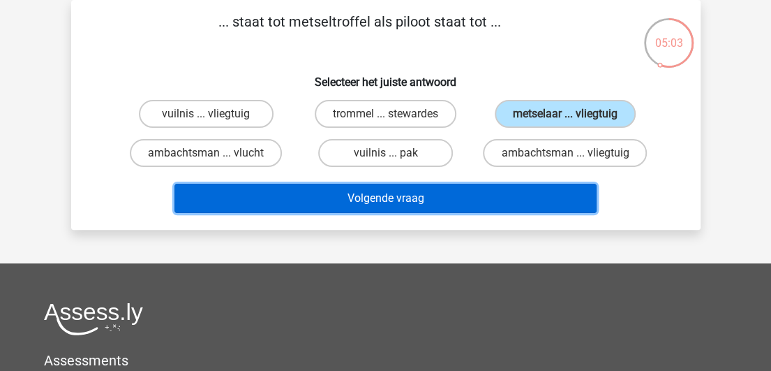
click at [517, 184] on button "Volgende vraag" at bounding box center [385, 198] width 422 height 29
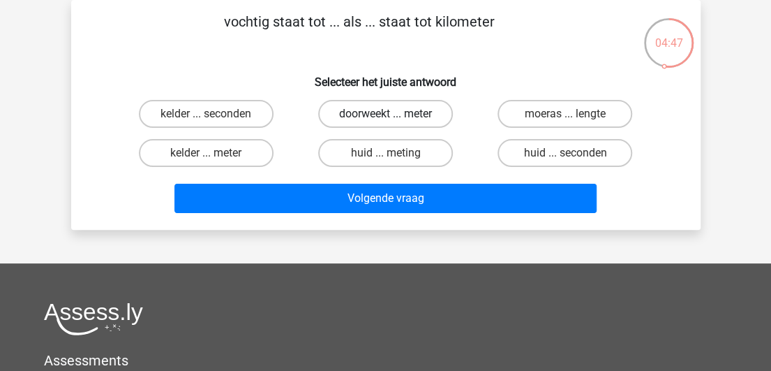
click at [373, 116] on label "doorweekt ... meter" at bounding box center [385, 114] width 135 height 28
click at [385, 116] on input "doorweekt ... meter" at bounding box center [389, 118] width 9 height 9
radio input "true"
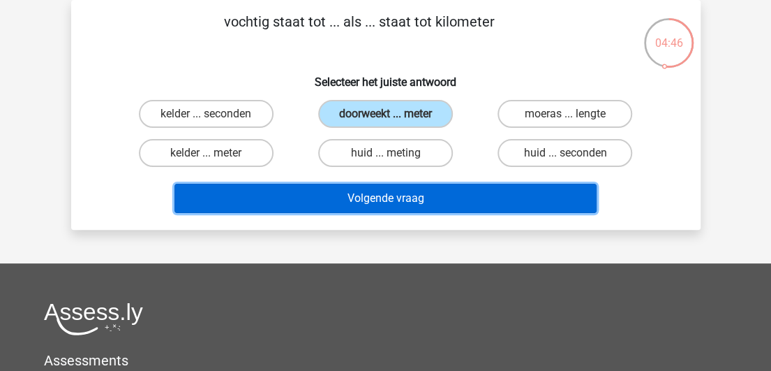
click at [419, 195] on button "Volgende vraag" at bounding box center [385, 198] width 422 height 29
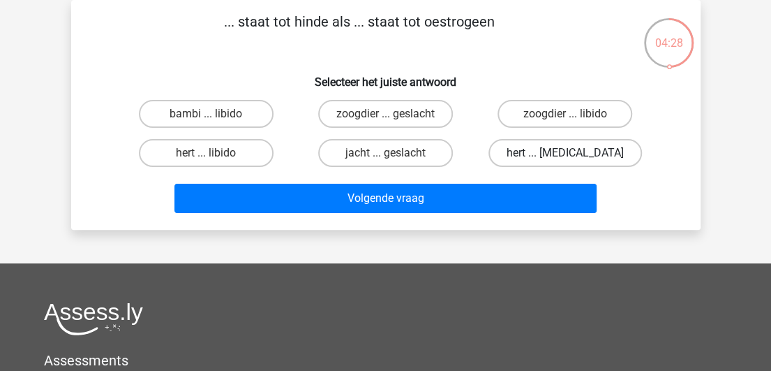
click at [539, 156] on label "hert ... testosteron" at bounding box center [566, 153] width 154 height 28
click at [565, 156] on input "hert ... testosteron" at bounding box center [569, 157] width 9 height 9
radio input "true"
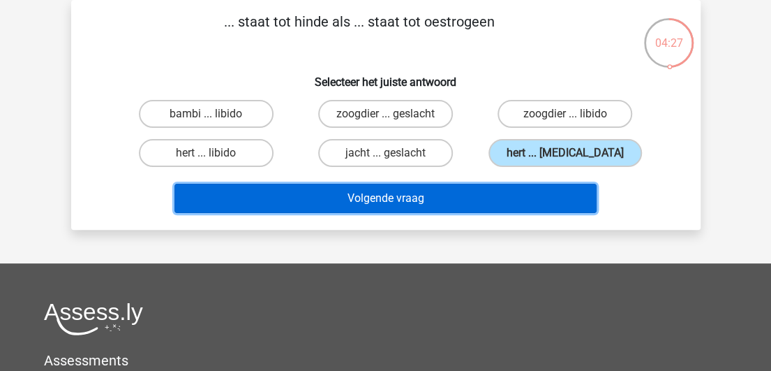
click at [442, 211] on button "Volgende vraag" at bounding box center [385, 198] width 422 height 29
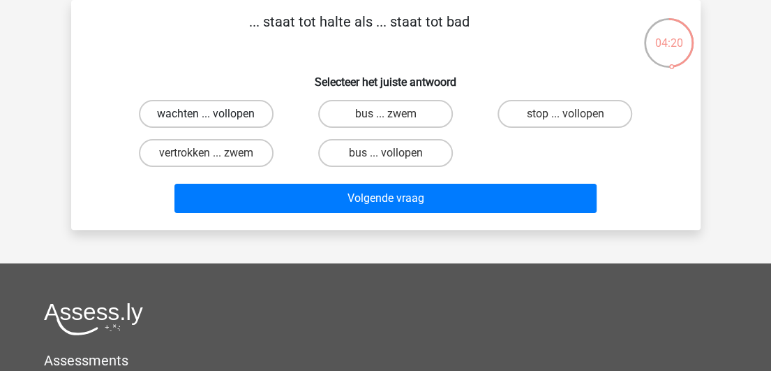
click at [246, 121] on label "wachten ... vollopen" at bounding box center [206, 114] width 135 height 28
click at [215, 121] on input "wachten ... vollopen" at bounding box center [210, 118] width 9 height 9
radio input "true"
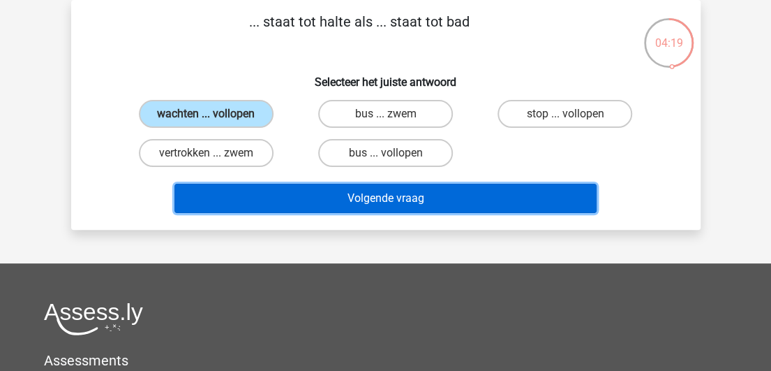
click at [382, 202] on button "Volgende vraag" at bounding box center [385, 198] width 422 height 29
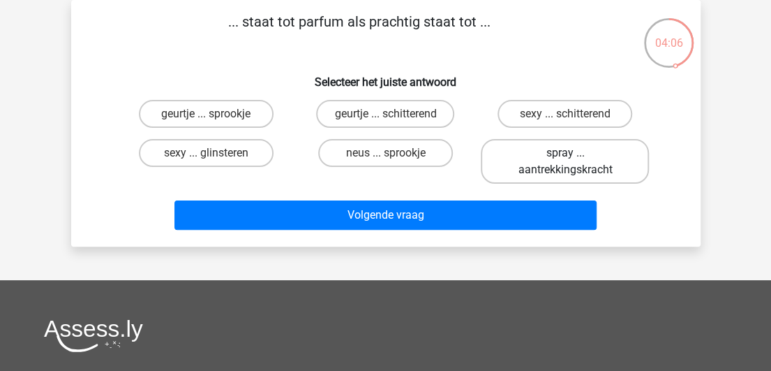
click at [587, 163] on label "spray ... aantrekkingskracht" at bounding box center [565, 161] width 168 height 45
click at [574, 162] on input "spray ... aantrekkingskracht" at bounding box center [569, 157] width 9 height 9
radio input "true"
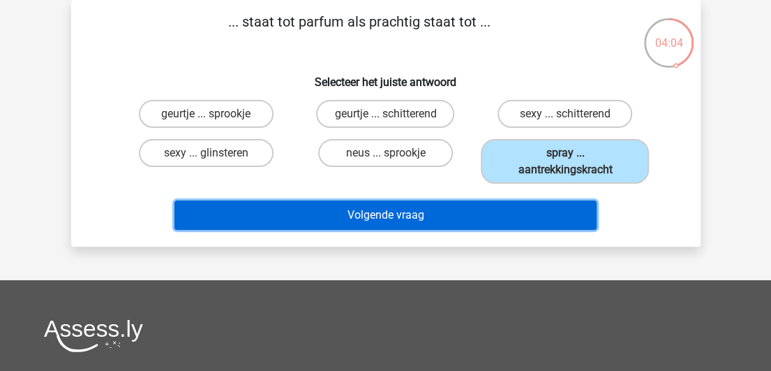
click at [437, 209] on button "Volgende vraag" at bounding box center [385, 214] width 422 height 29
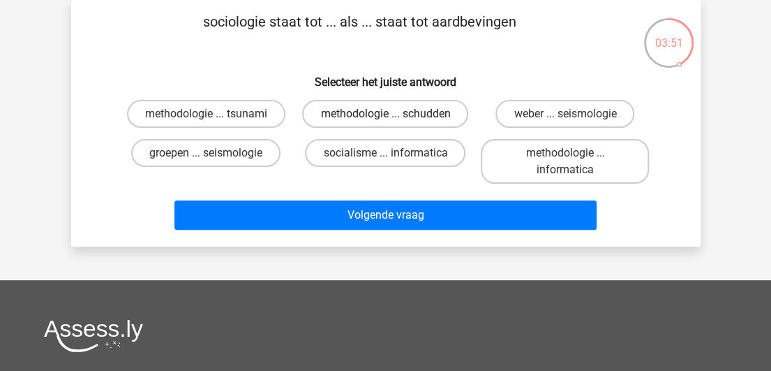
click at [437, 118] on label "methodologie ... schudden" at bounding box center [385, 114] width 166 height 28
click at [394, 118] on input "methodologie ... schudden" at bounding box center [389, 118] width 9 height 9
radio input "true"
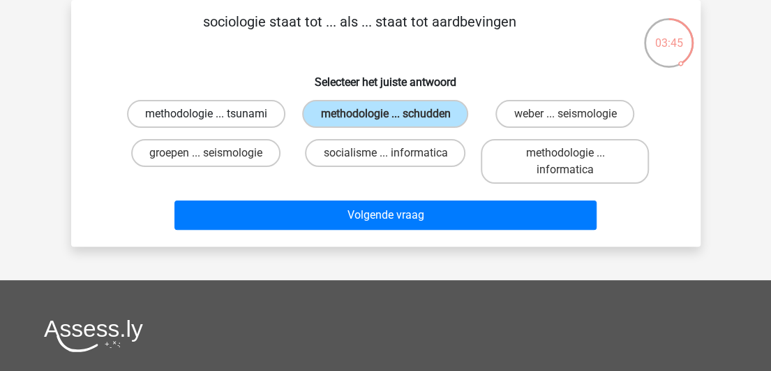
click at [255, 118] on label "methodologie ... tsunami" at bounding box center [206, 114] width 158 height 28
click at [215, 118] on input "methodologie ... tsunami" at bounding box center [210, 118] width 9 height 9
radio input "true"
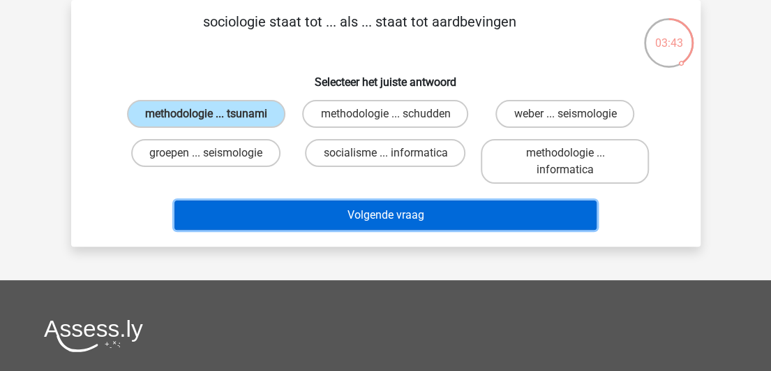
click at [379, 217] on button "Volgende vraag" at bounding box center [385, 214] width 422 height 29
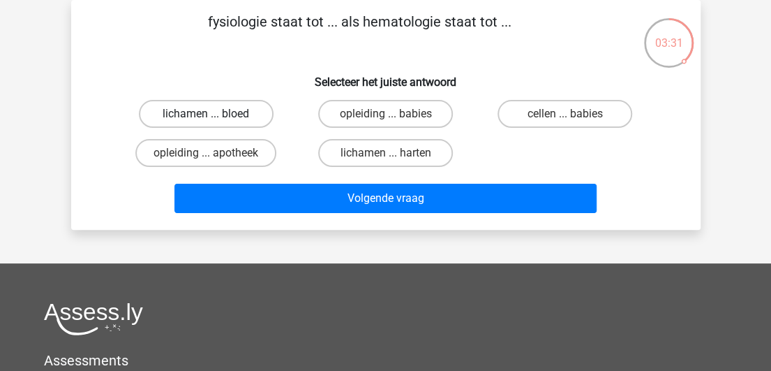
click at [247, 115] on label "lichamen ... bloed" at bounding box center [206, 114] width 135 height 28
click at [215, 115] on input "lichamen ... bloed" at bounding box center [210, 118] width 9 height 9
radio input "true"
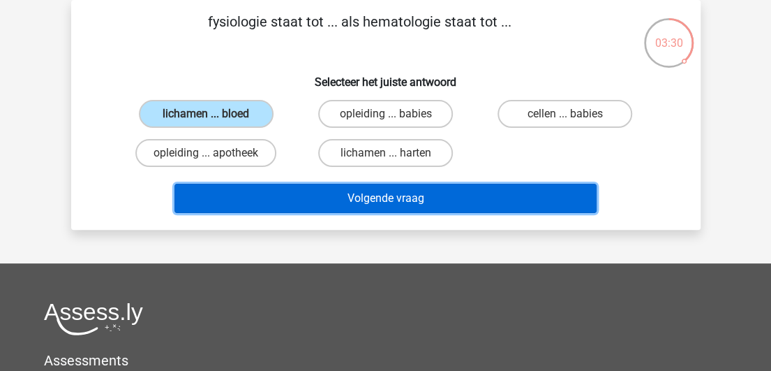
click at [322, 200] on button "Volgende vraag" at bounding box center [385, 198] width 422 height 29
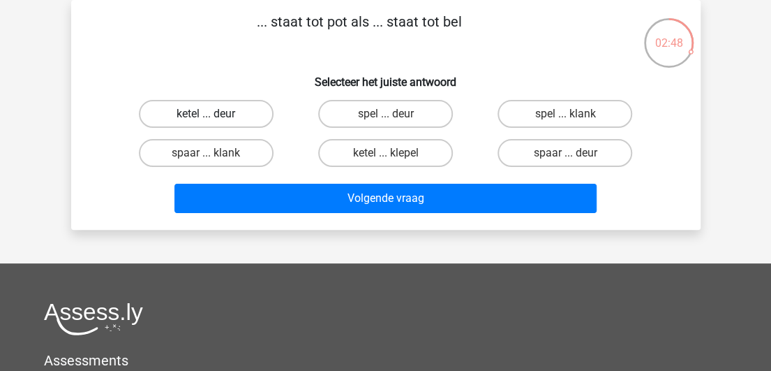
click at [239, 112] on label "ketel ... deur" at bounding box center [206, 114] width 135 height 28
click at [215, 114] on input "ketel ... deur" at bounding box center [210, 118] width 9 height 9
radio input "true"
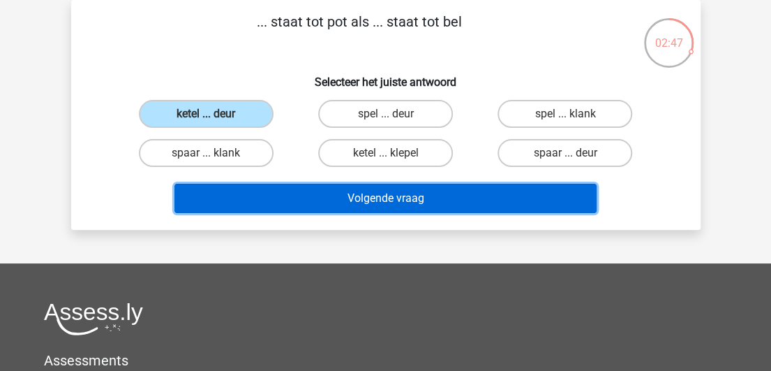
click at [320, 196] on button "Volgende vraag" at bounding box center [385, 198] width 422 height 29
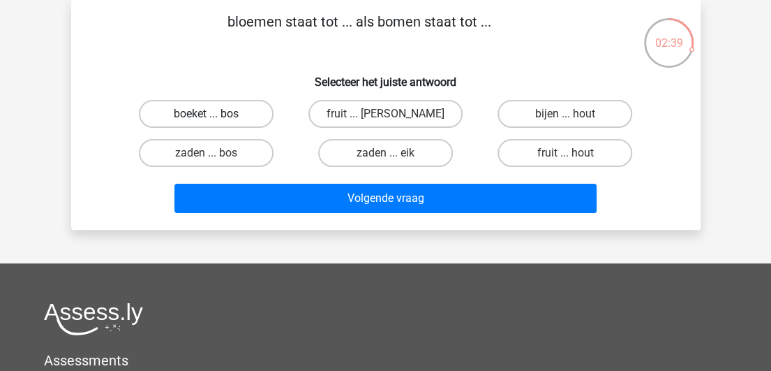
click at [226, 108] on label "boeket ... bos" at bounding box center [206, 114] width 135 height 28
click at [215, 114] on input "boeket ... bos" at bounding box center [210, 118] width 9 height 9
radio input "true"
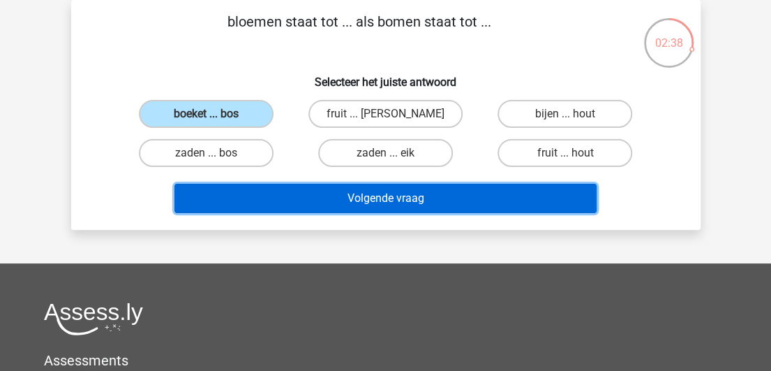
click at [364, 193] on button "Volgende vraag" at bounding box center [385, 198] width 422 height 29
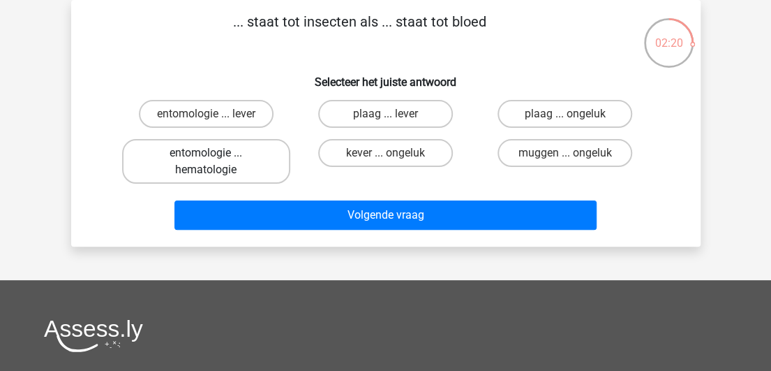
click at [232, 154] on label "entomologie ... hematologie" at bounding box center [206, 161] width 168 height 45
click at [215, 154] on input "entomologie ... hematologie" at bounding box center [210, 157] width 9 height 9
radio input "true"
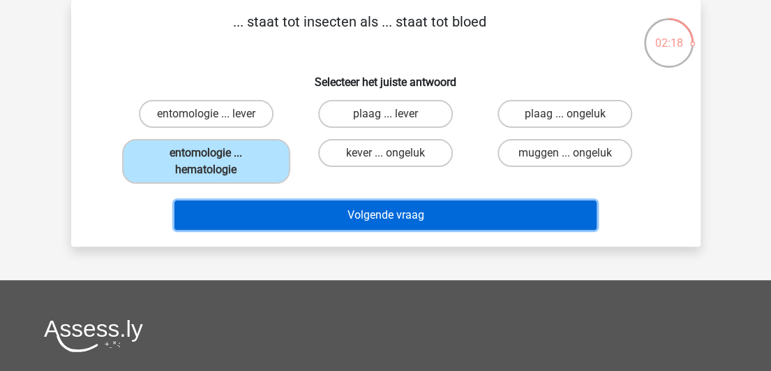
click at [356, 223] on button "Volgende vraag" at bounding box center [385, 214] width 422 height 29
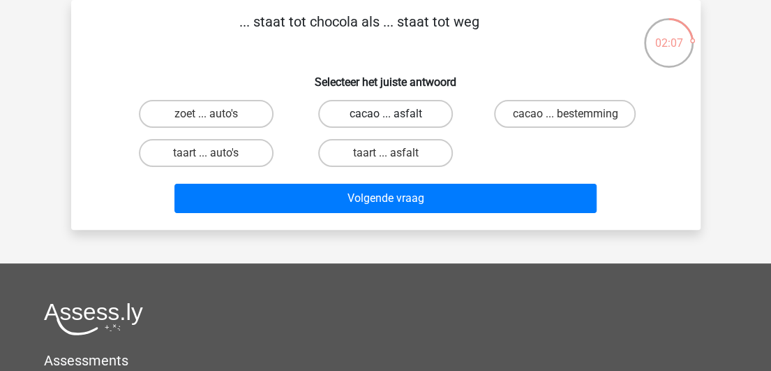
click at [384, 115] on label "cacao ... asfalt" at bounding box center [385, 114] width 135 height 28
click at [385, 115] on input "cacao ... asfalt" at bounding box center [389, 118] width 9 height 9
radio input "true"
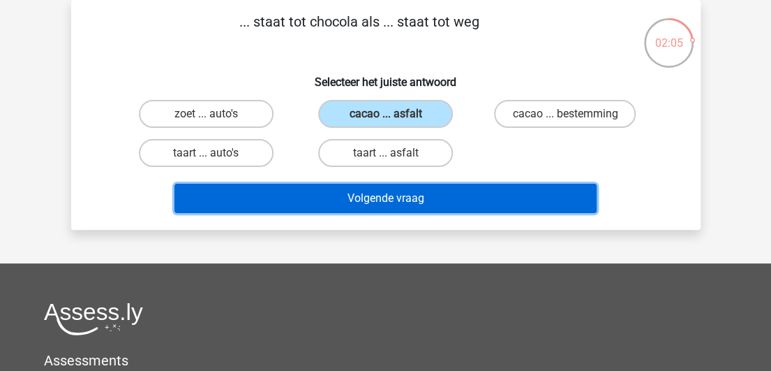
click at [402, 200] on button "Volgende vraag" at bounding box center [385, 198] width 422 height 29
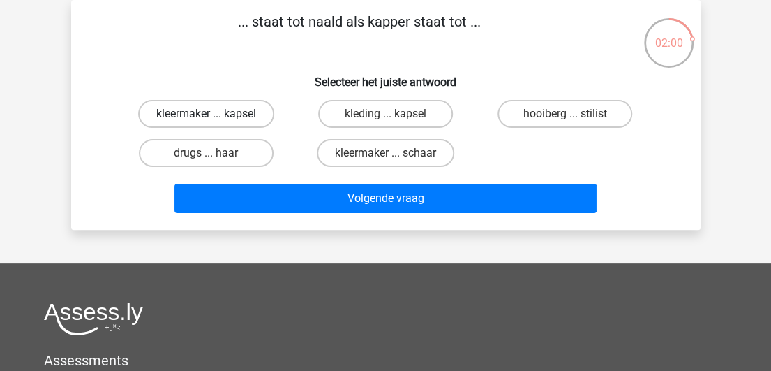
click at [255, 104] on label "kleermaker ... kapsel" at bounding box center [206, 114] width 136 height 28
click at [215, 114] on input "kleermaker ... kapsel" at bounding box center [210, 118] width 9 height 9
radio input "true"
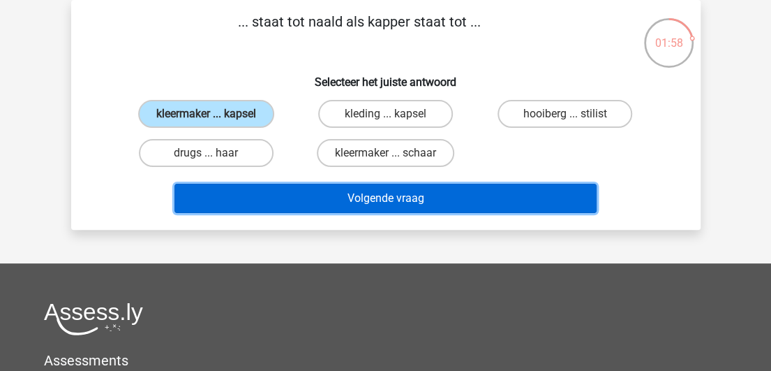
click at [410, 201] on button "Volgende vraag" at bounding box center [385, 198] width 422 height 29
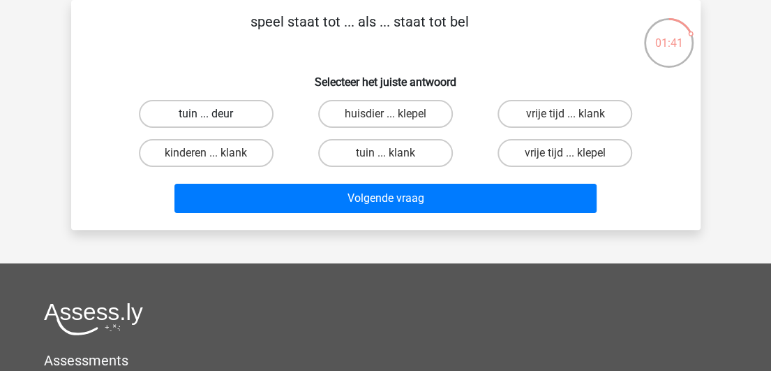
click at [218, 107] on label "tuin ... deur" at bounding box center [206, 114] width 135 height 28
click at [215, 114] on input "tuin ... deur" at bounding box center [210, 118] width 9 height 9
radio input "true"
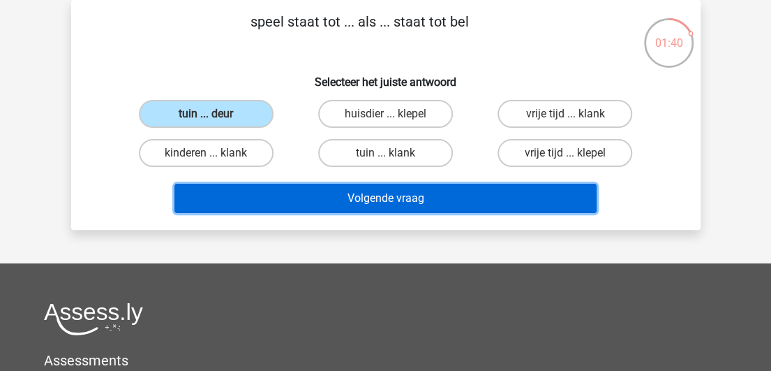
click at [311, 195] on button "Volgende vraag" at bounding box center [385, 198] width 422 height 29
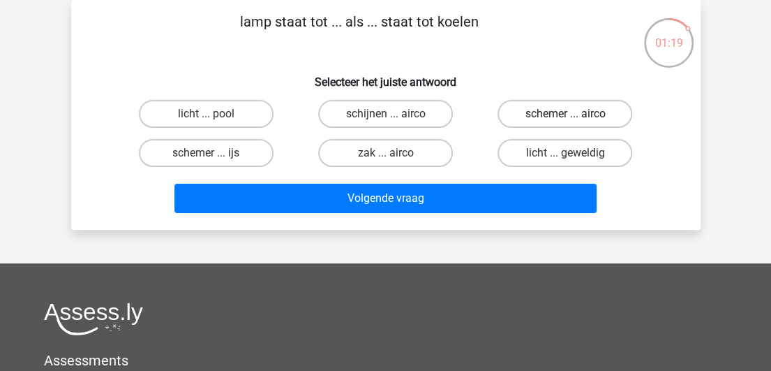
click at [577, 121] on label "schemer ... airco" at bounding box center [565, 114] width 135 height 28
click at [574, 121] on input "schemer ... airco" at bounding box center [569, 118] width 9 height 9
radio input "true"
click at [401, 110] on label "schijnen ... airco" at bounding box center [385, 114] width 135 height 28
click at [394, 114] on input "schijnen ... airco" at bounding box center [389, 118] width 9 height 9
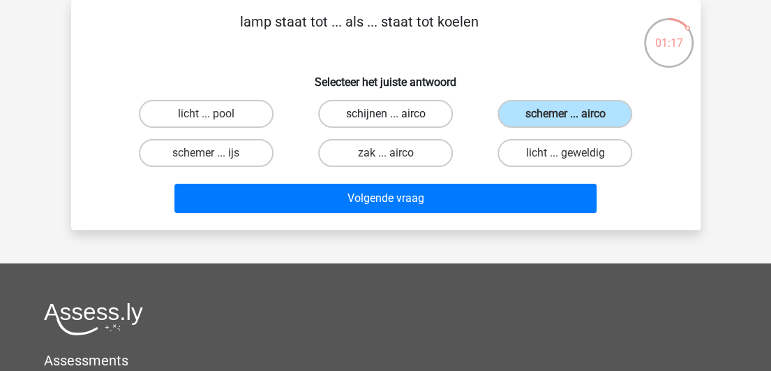
radio input "true"
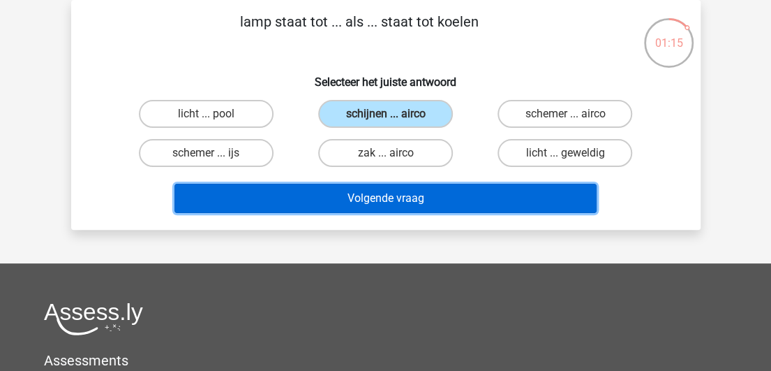
click at [440, 191] on button "Volgende vraag" at bounding box center [385, 198] width 422 height 29
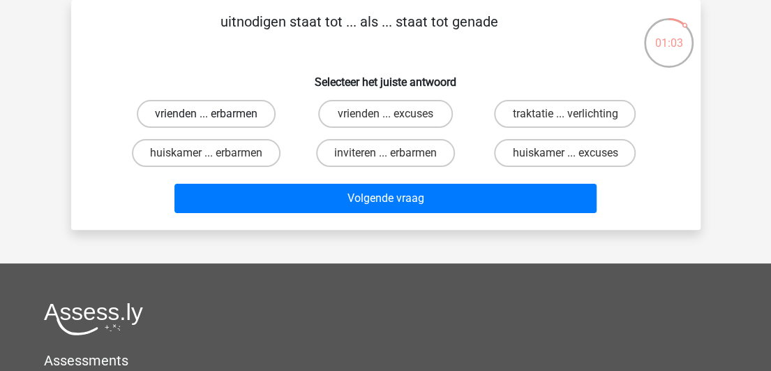
click at [244, 117] on label "vrienden ... erbarmen" at bounding box center [206, 114] width 139 height 28
click at [215, 117] on input "vrienden ... erbarmen" at bounding box center [210, 118] width 9 height 9
radio input "true"
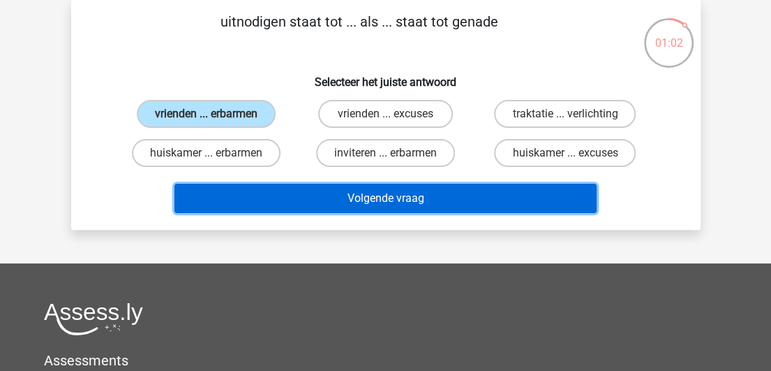
click at [341, 195] on button "Volgende vraag" at bounding box center [385, 198] width 422 height 29
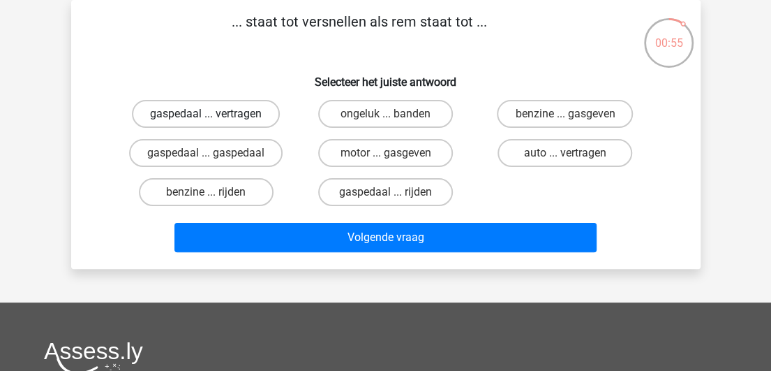
click at [258, 120] on label "gaspedaal ... vertragen" at bounding box center [206, 114] width 148 height 28
click at [215, 120] on input "gaspedaal ... vertragen" at bounding box center [210, 118] width 9 height 9
radio input "true"
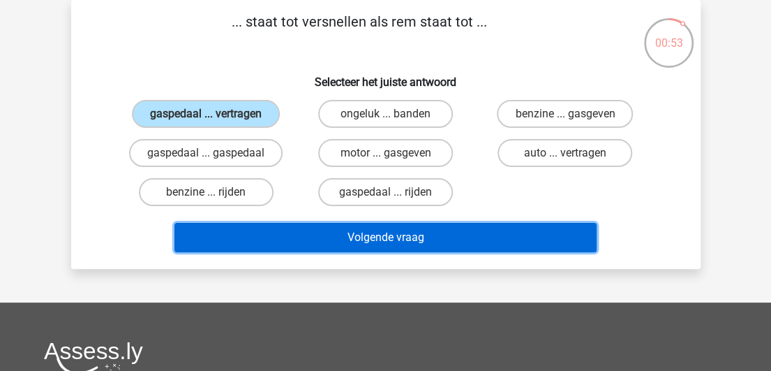
click at [355, 242] on button "Volgende vraag" at bounding box center [385, 237] width 422 height 29
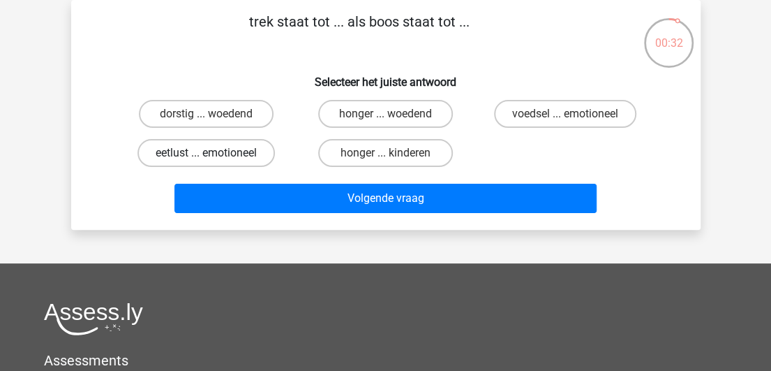
click at [246, 149] on label "eetlust ... emotioneel" at bounding box center [207, 153] width 138 height 28
click at [215, 153] on input "eetlust ... emotioneel" at bounding box center [210, 157] width 9 height 9
radio input "true"
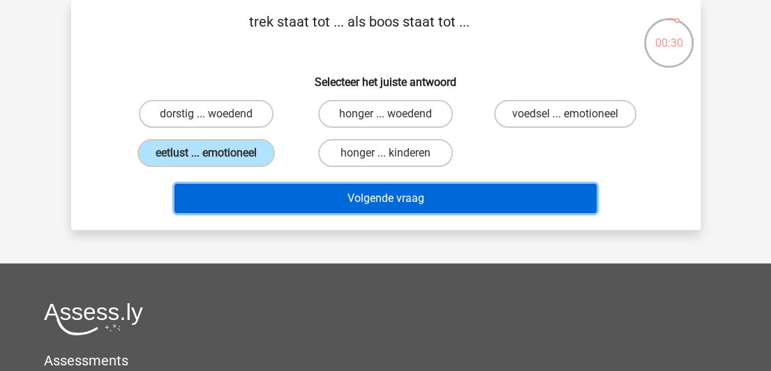
click at [328, 200] on button "Volgende vraag" at bounding box center [385, 198] width 422 height 29
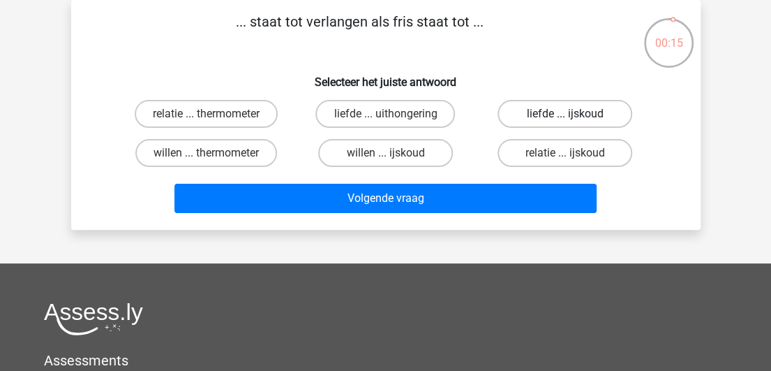
click at [584, 112] on label "liefde ... ijskoud" at bounding box center [565, 114] width 135 height 28
click at [574, 114] on input "liefde ... ijskoud" at bounding box center [569, 118] width 9 height 9
radio input "true"
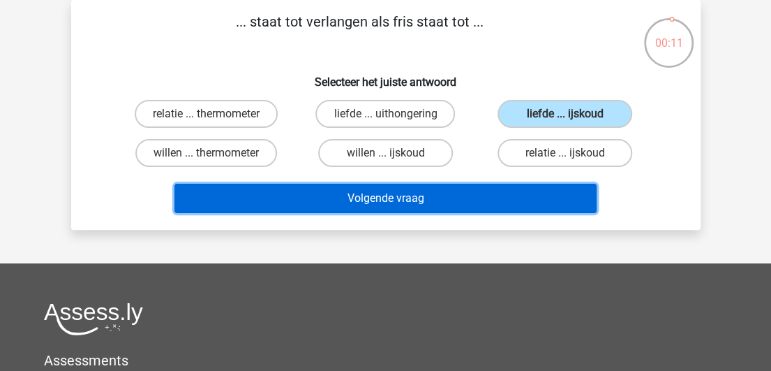
click at [424, 198] on button "Volgende vraag" at bounding box center [385, 198] width 422 height 29
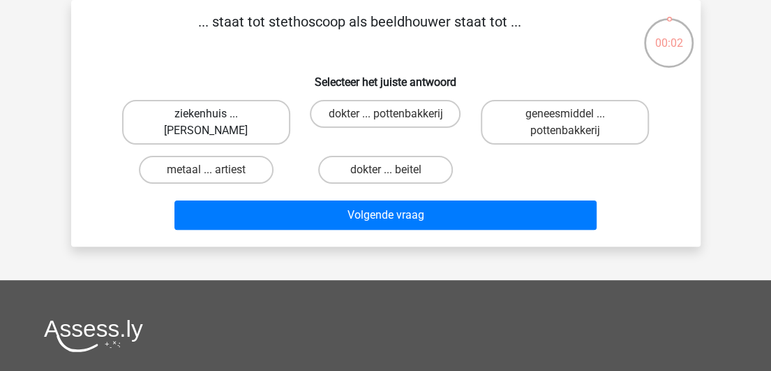
click at [223, 122] on label "ziekenhuis ... michelangelo" at bounding box center [206, 122] width 168 height 45
click at [215, 122] on input "ziekenhuis ... michelangelo" at bounding box center [210, 118] width 9 height 9
radio input "true"
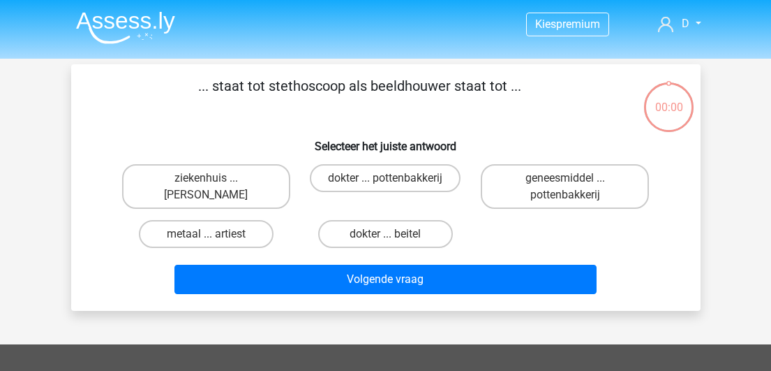
scroll to position [64, 0]
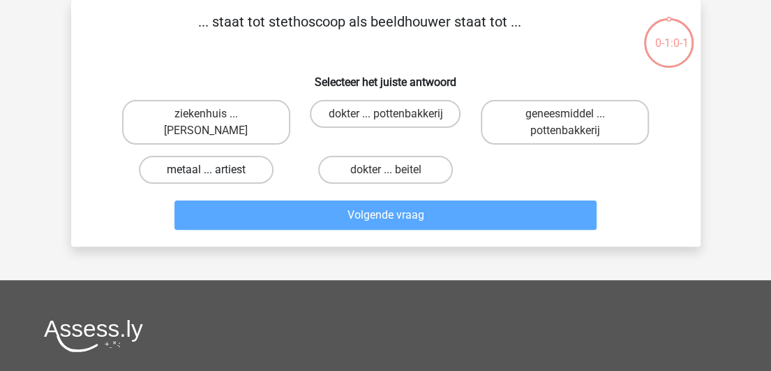
click at [229, 176] on label "metaal ... artiest" at bounding box center [206, 170] width 135 height 28
click at [215, 176] on input "metaal ... artiest" at bounding box center [210, 174] width 9 height 9
radio input "true"
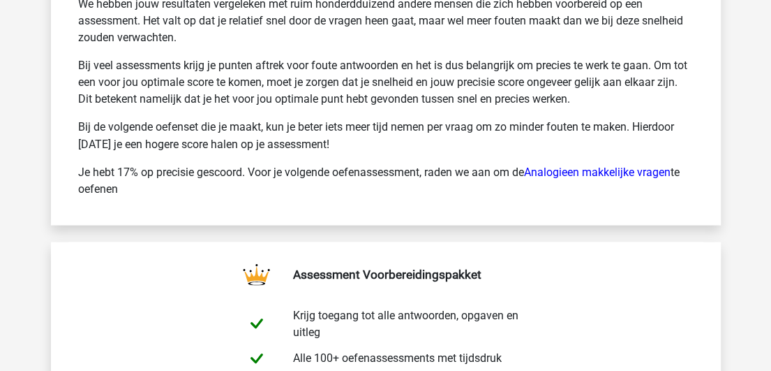
scroll to position [3406, 0]
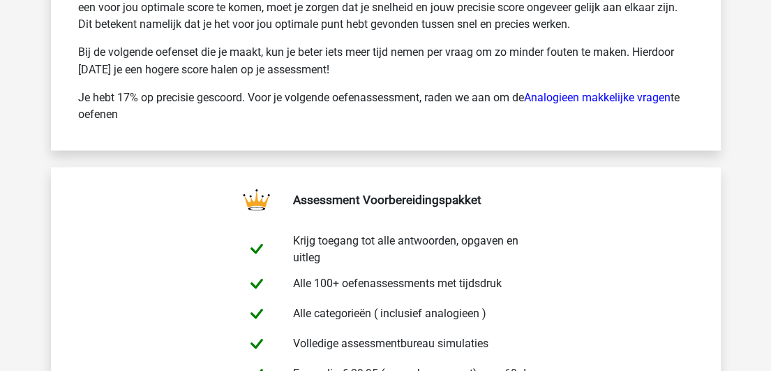
drag, startPoint x: 528, startPoint y: 89, endPoint x: 533, endPoint y: 98, distance: 10.9
click at [528, 89] on p "Je hebt 17% op precisie gescoord. Voor je volgende oefenassessment, raden we aa…" at bounding box center [386, 106] width 616 height 34
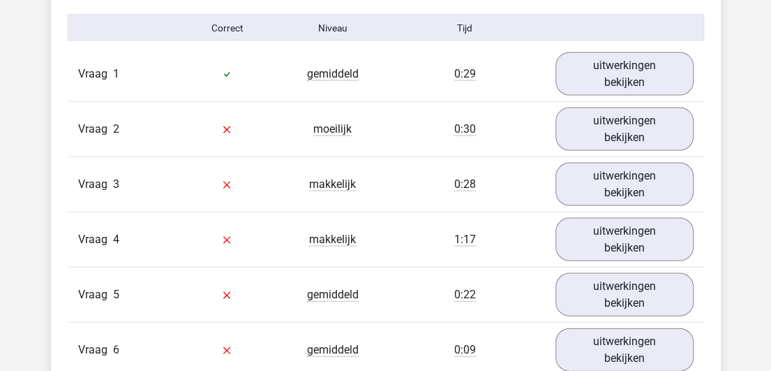
scroll to position [1128, 0]
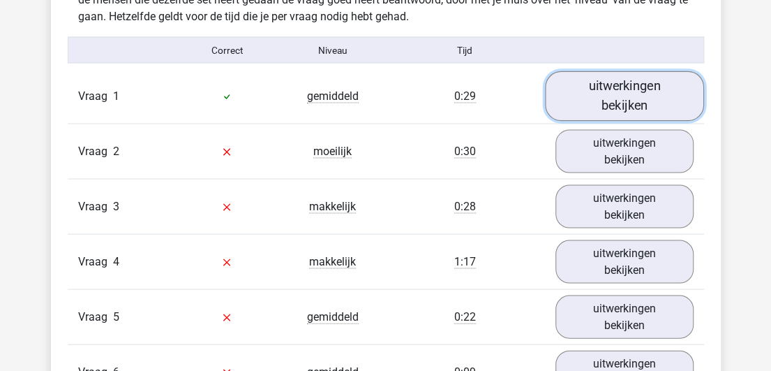
click at [601, 97] on link "uitwerkingen bekijken" at bounding box center [624, 96] width 159 height 50
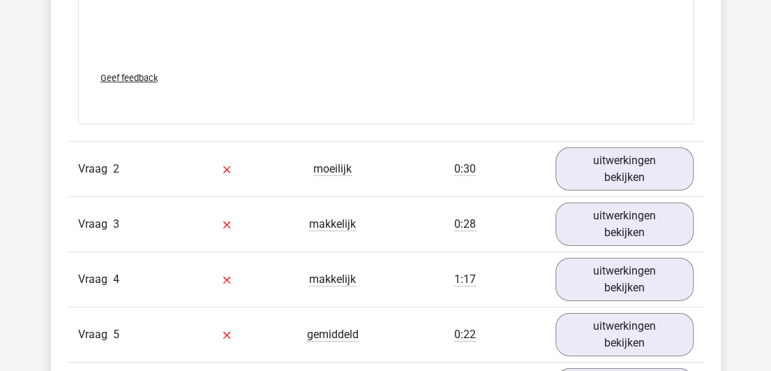
scroll to position [1790, 0]
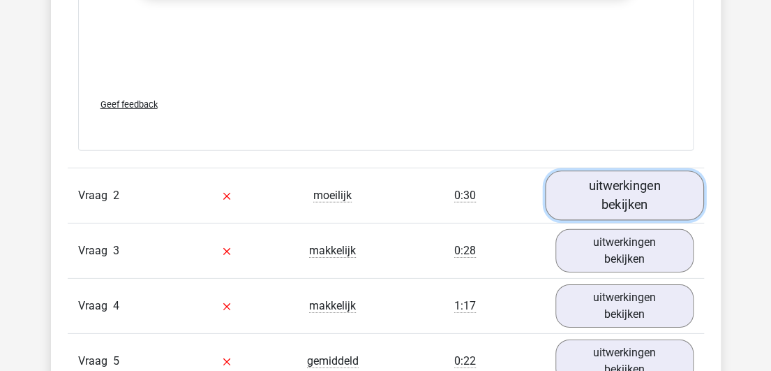
click at [624, 199] on link "uitwerkingen bekijken" at bounding box center [624, 196] width 159 height 50
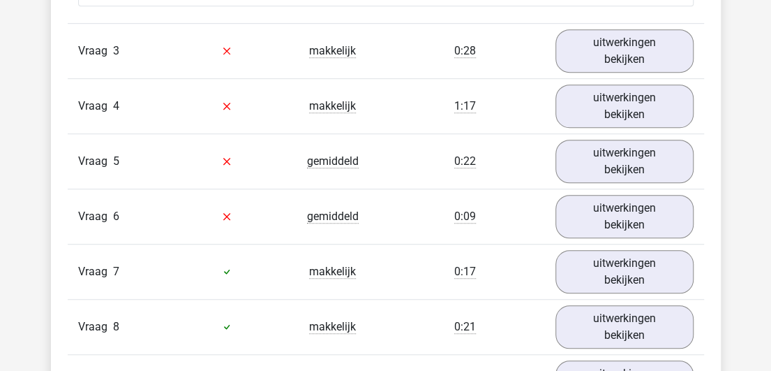
scroll to position [2672, 0]
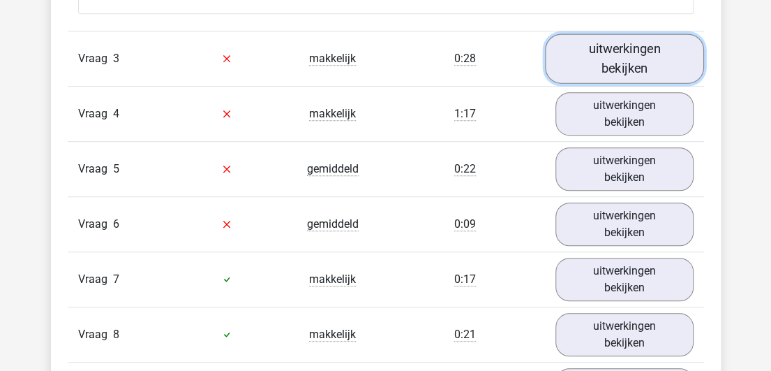
click at [630, 63] on link "uitwerkingen bekijken" at bounding box center [624, 59] width 159 height 50
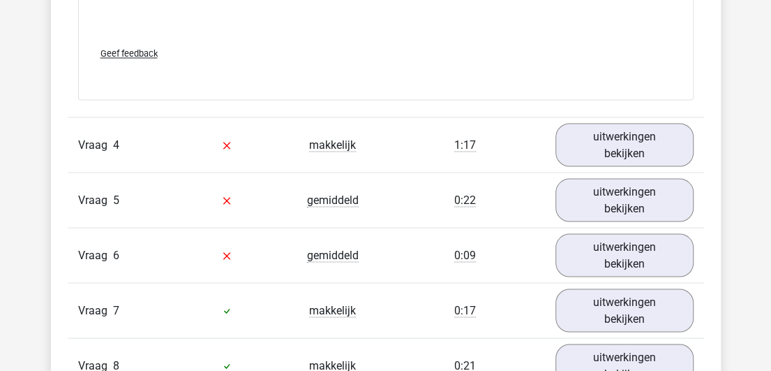
scroll to position [3365, 0]
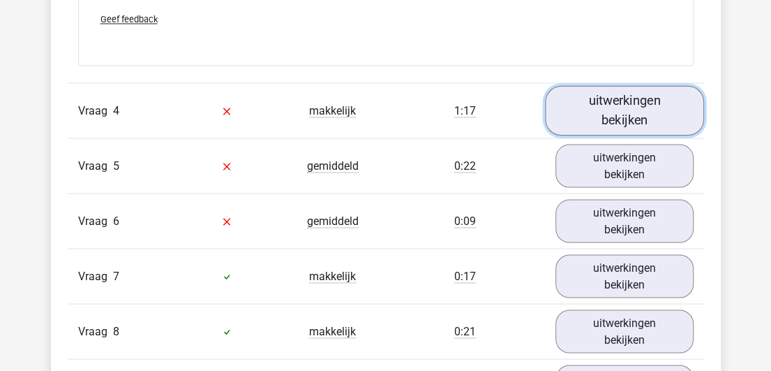
click at [630, 106] on link "uitwerkingen bekijken" at bounding box center [624, 110] width 159 height 50
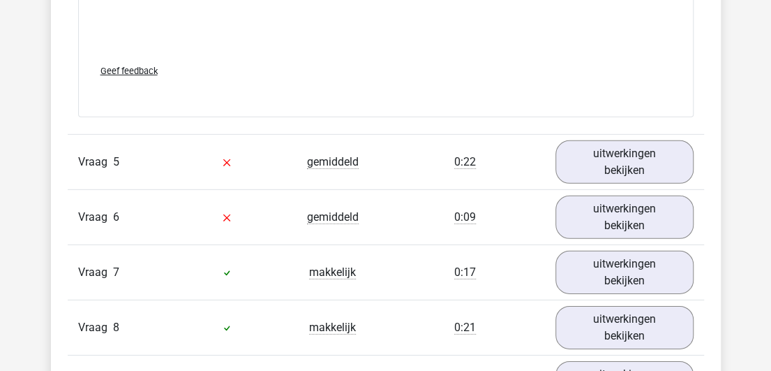
scroll to position [4067, 0]
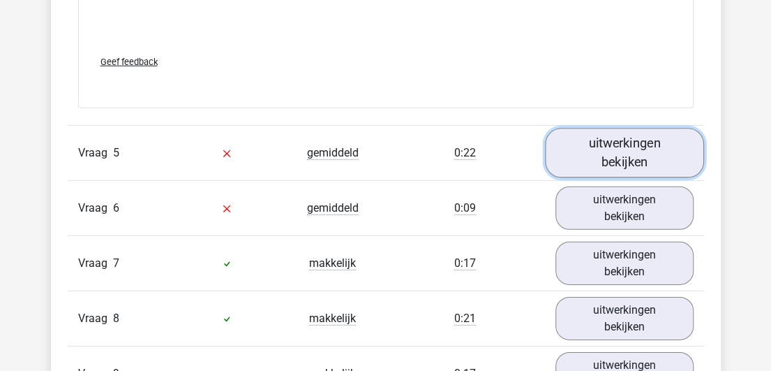
click at [618, 153] on link "uitwerkingen bekijken" at bounding box center [624, 153] width 159 height 50
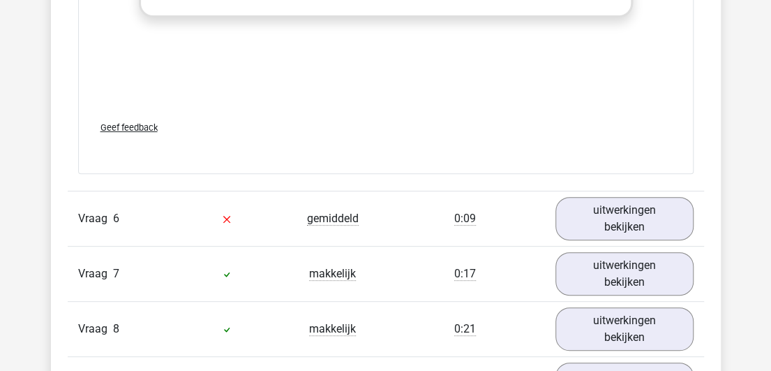
scroll to position [4767, 0]
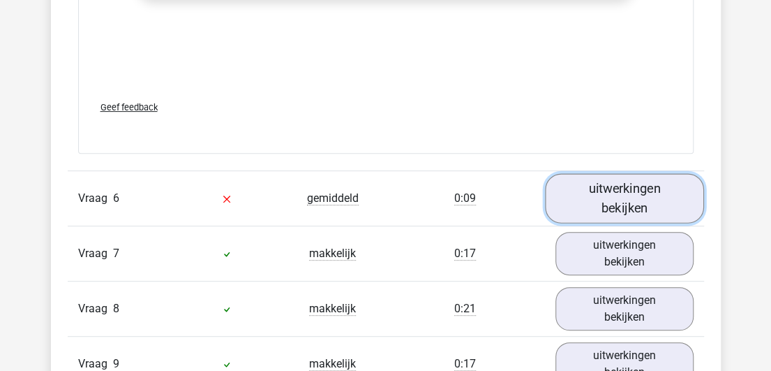
click at [636, 188] on link "uitwerkingen bekijken" at bounding box center [624, 199] width 159 height 50
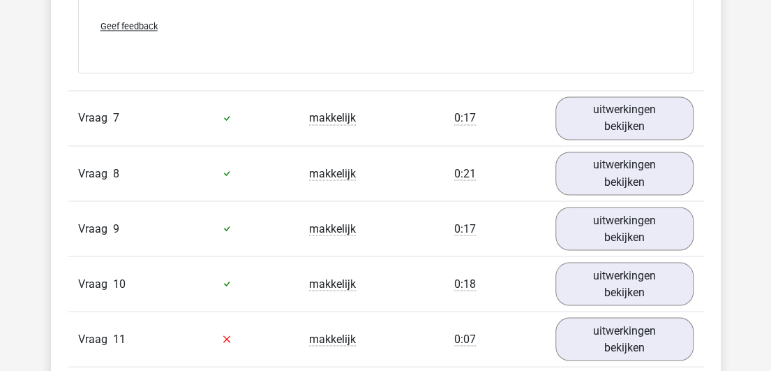
scroll to position [5621, 0]
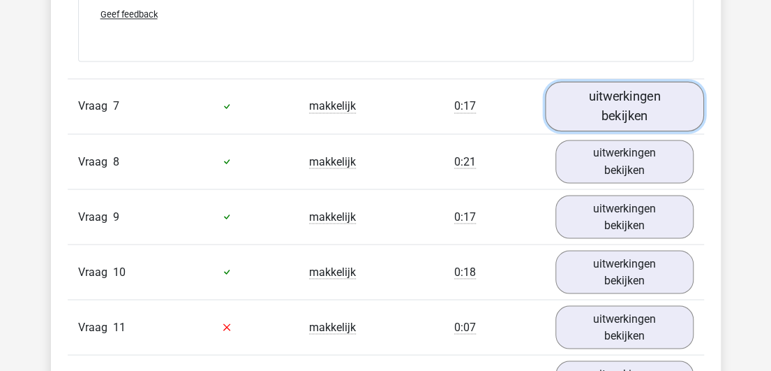
click at [627, 108] on link "uitwerkingen bekijken" at bounding box center [624, 106] width 159 height 50
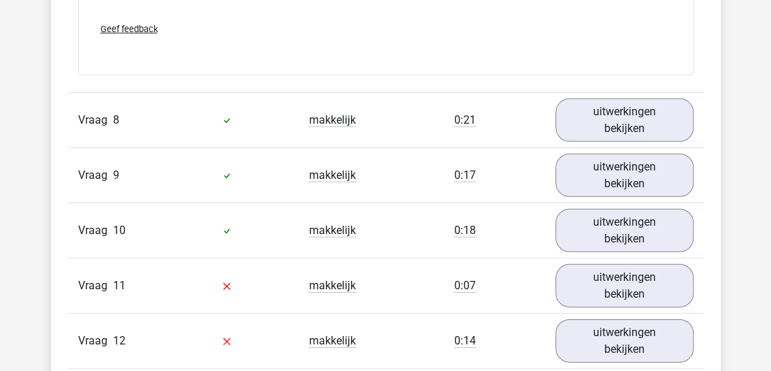
scroll to position [6380, 0]
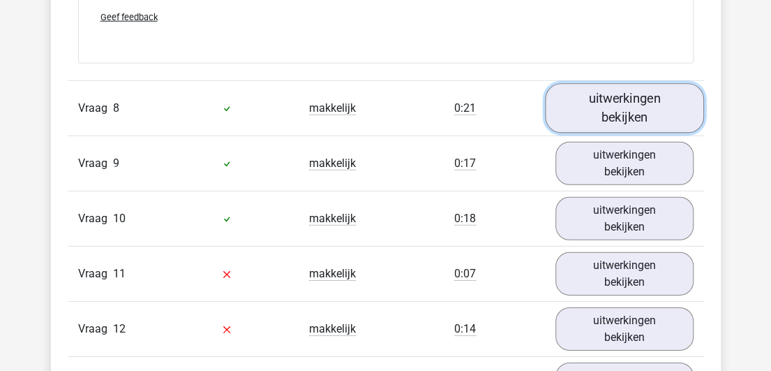
click at [627, 87] on link "uitwerkingen bekijken" at bounding box center [624, 108] width 159 height 50
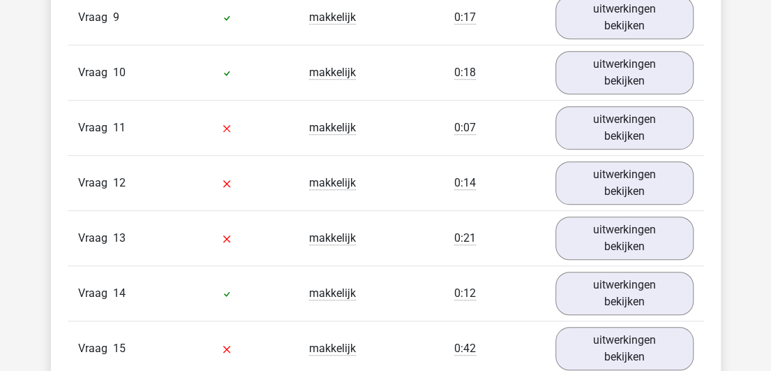
scroll to position [7259, 0]
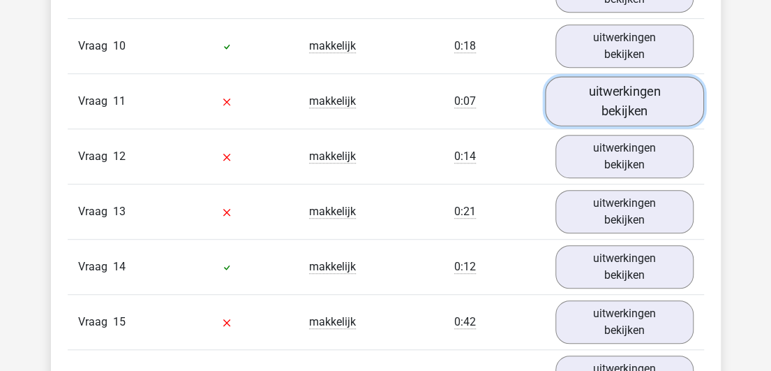
click at [622, 91] on link "uitwerkingen bekijken" at bounding box center [624, 101] width 159 height 50
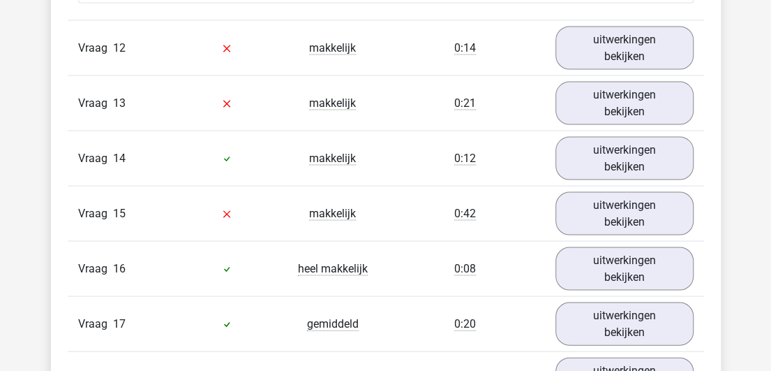
scroll to position [8072, 0]
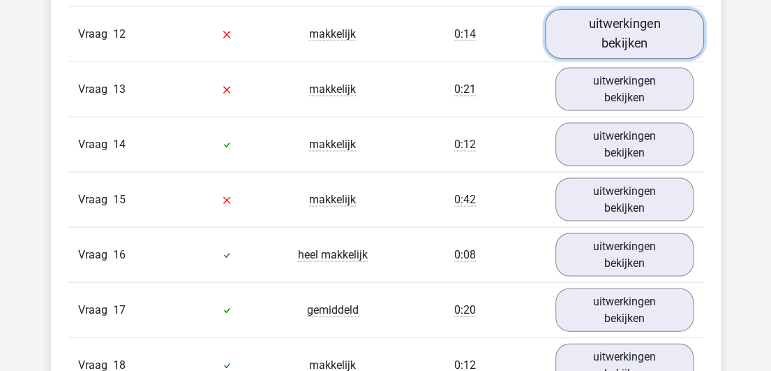
click at [641, 22] on link "uitwerkingen bekijken" at bounding box center [624, 34] width 159 height 50
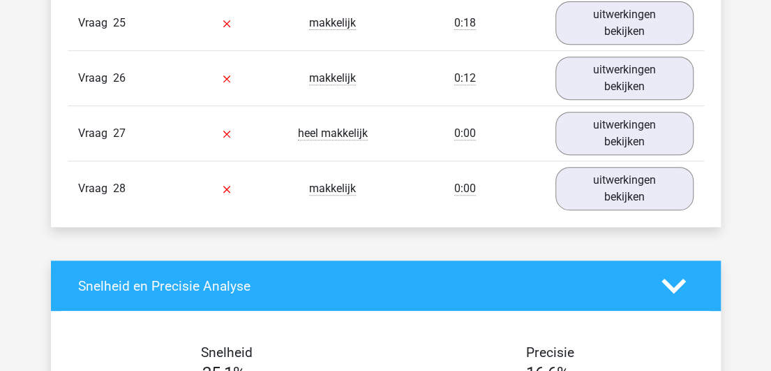
scroll to position [9521, 0]
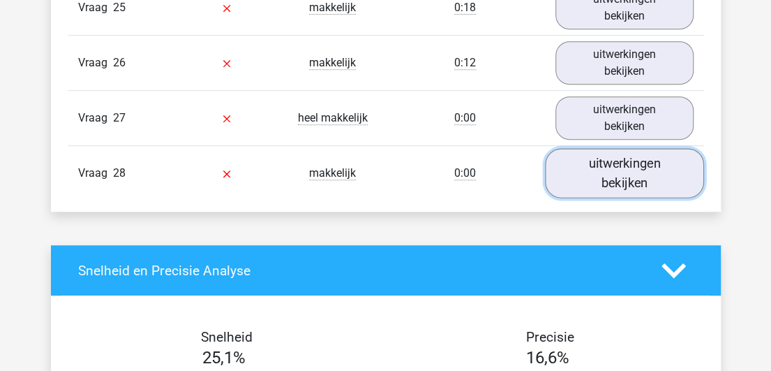
click at [627, 149] on link "uitwerkingen bekijken" at bounding box center [624, 174] width 159 height 50
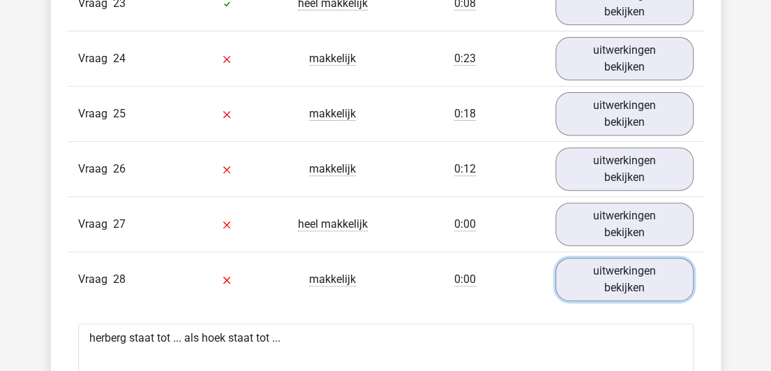
scroll to position [9398, 0]
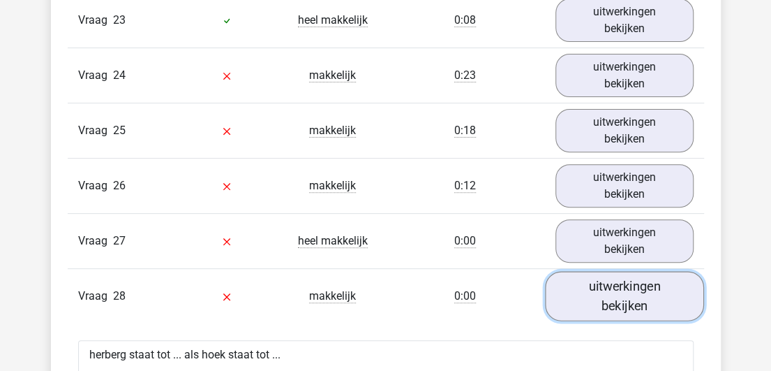
click at [611, 272] on link "uitwerkingen bekijken" at bounding box center [624, 297] width 159 height 50
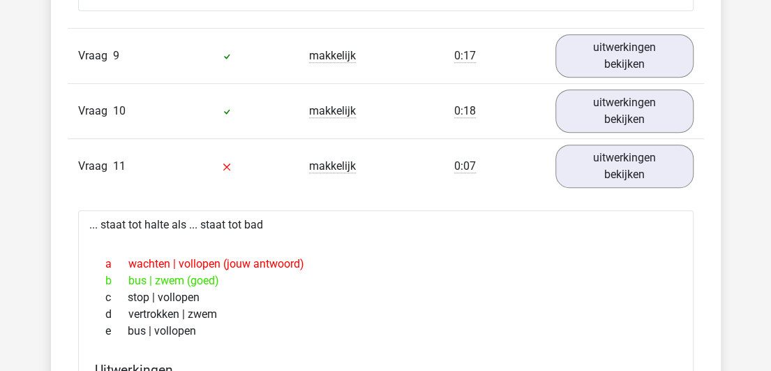
scroll to position [7166, 0]
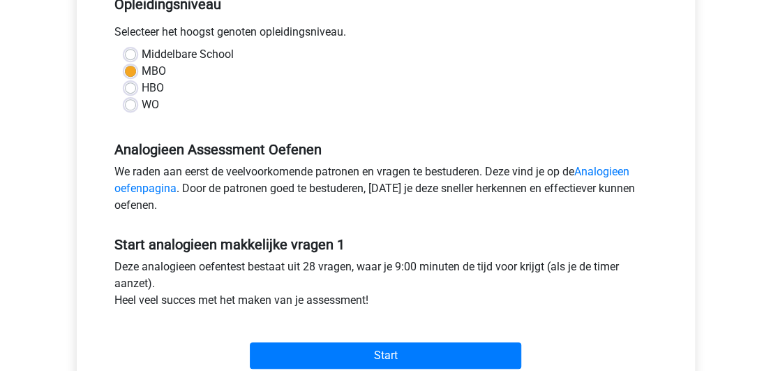
scroll to position [307, 0]
